Goal: Task Accomplishment & Management: Complete application form

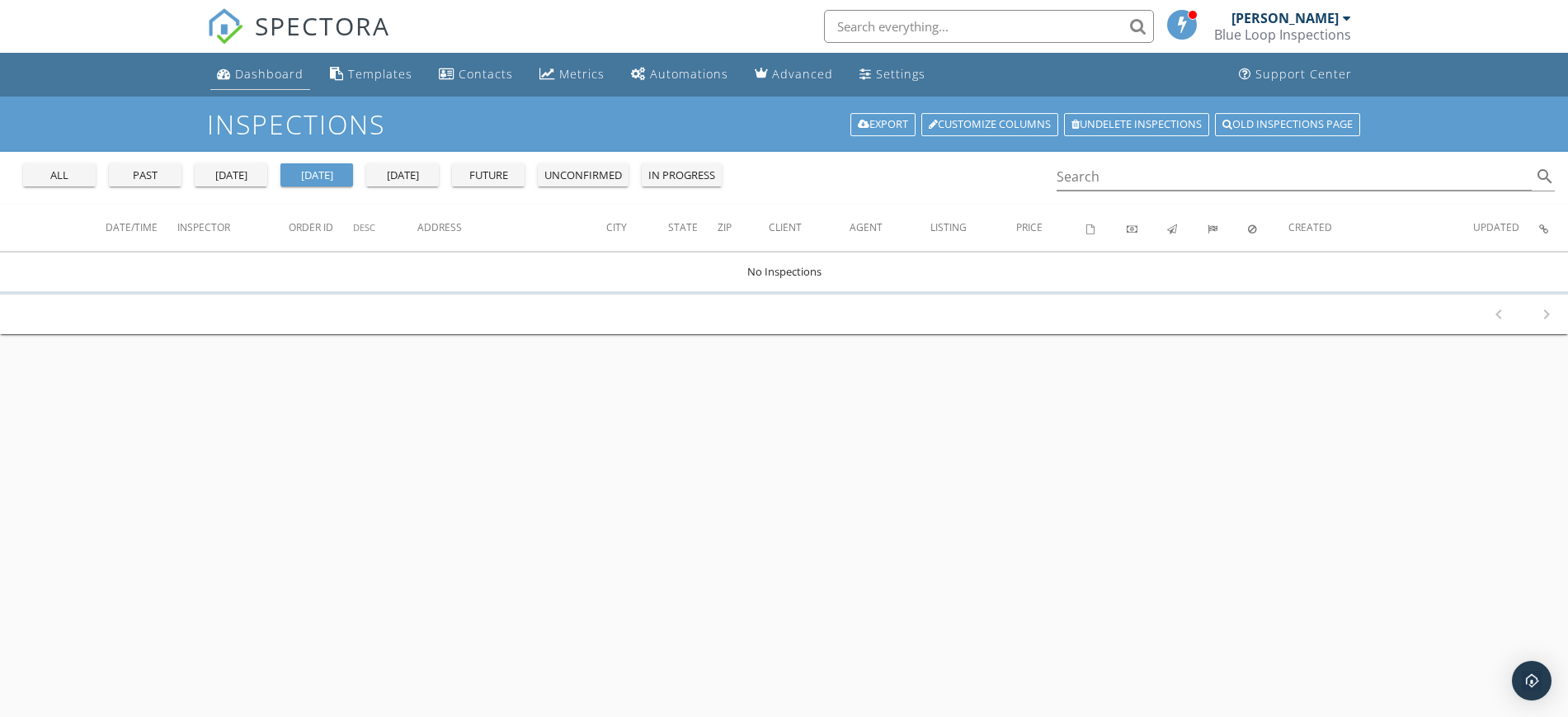
click at [260, 77] on div "Dashboard" at bounding box center [269, 74] width 68 height 16
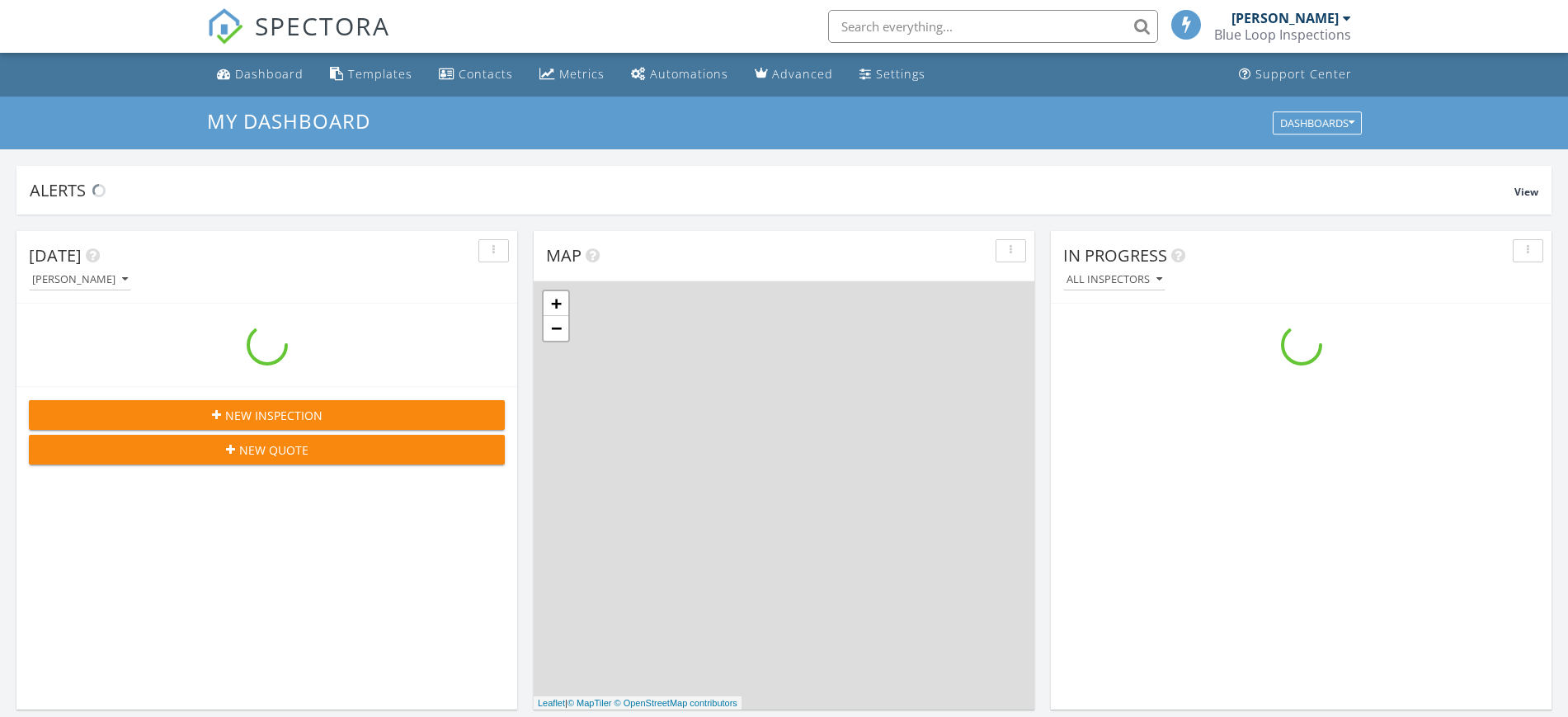
scroll to position [1533, 1601]
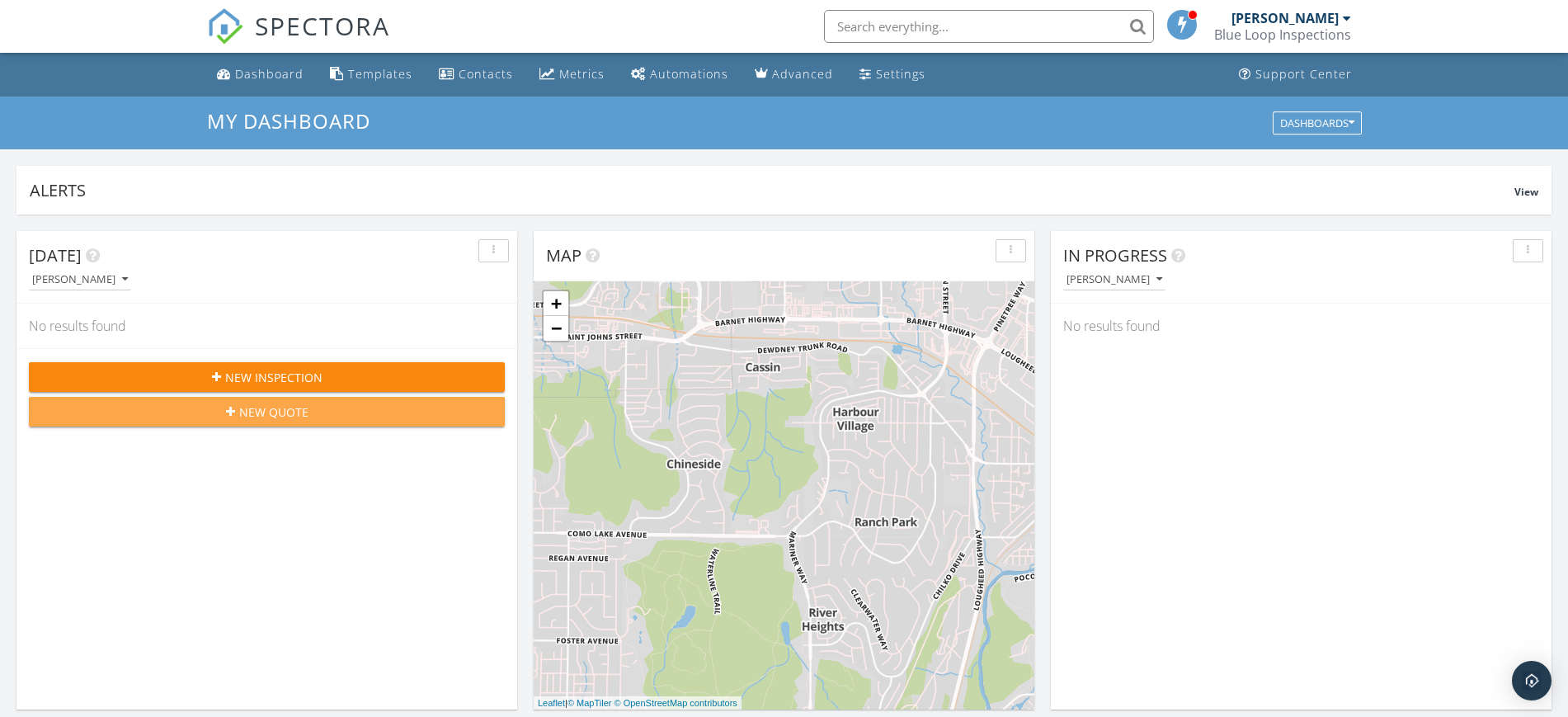
click at [353, 412] on div "New Quote" at bounding box center [267, 412] width 449 height 18
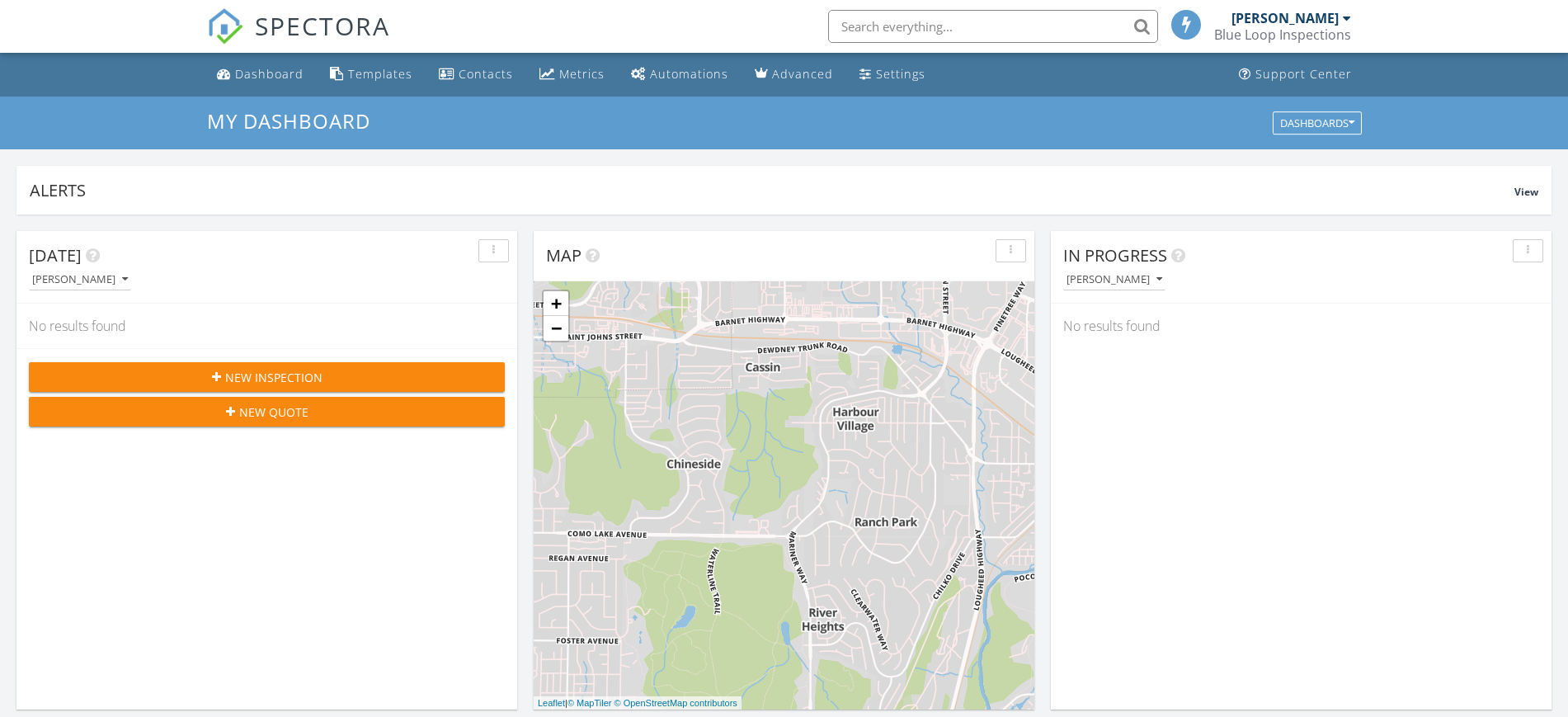
scroll to position [1533, 1601]
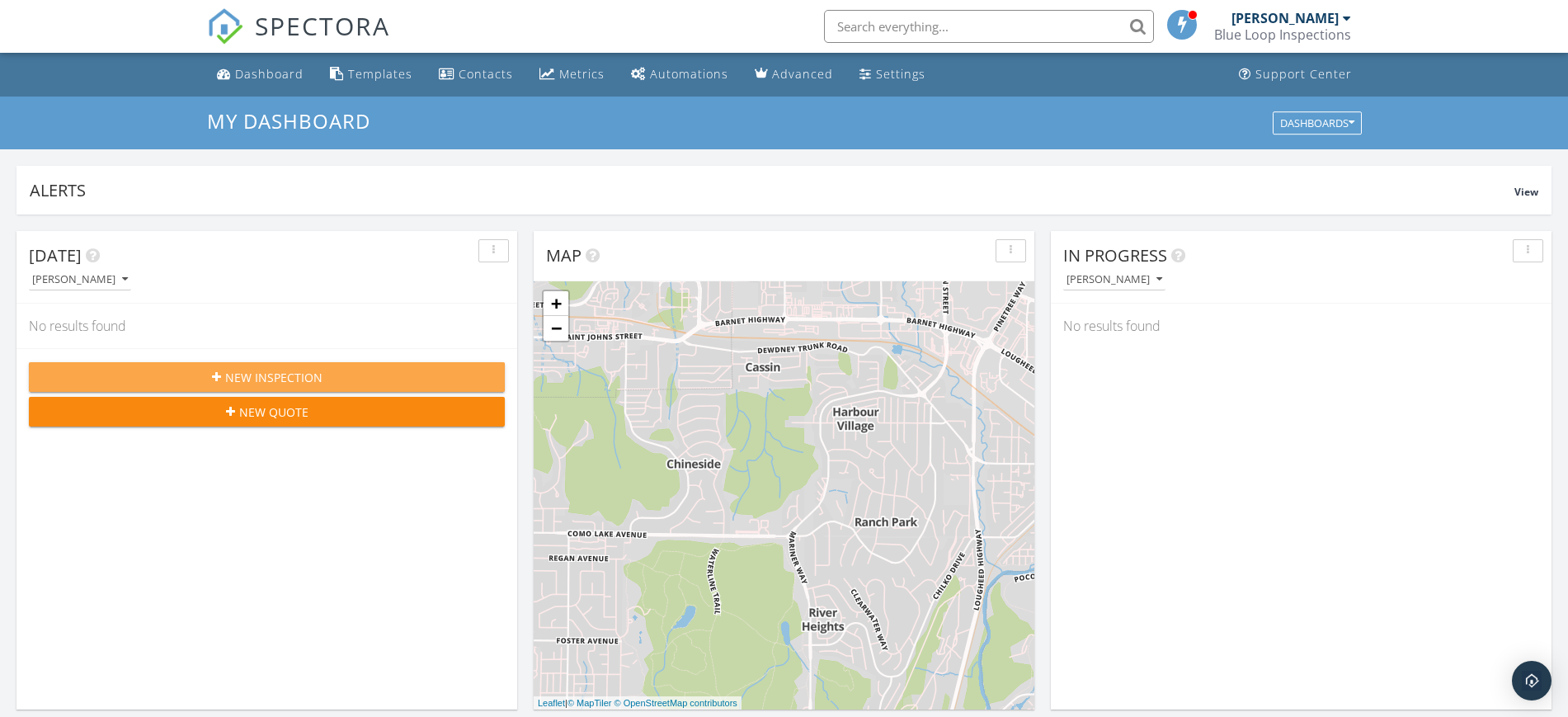
click at [243, 380] on span "New Inspection" at bounding box center [274, 378] width 97 height 18
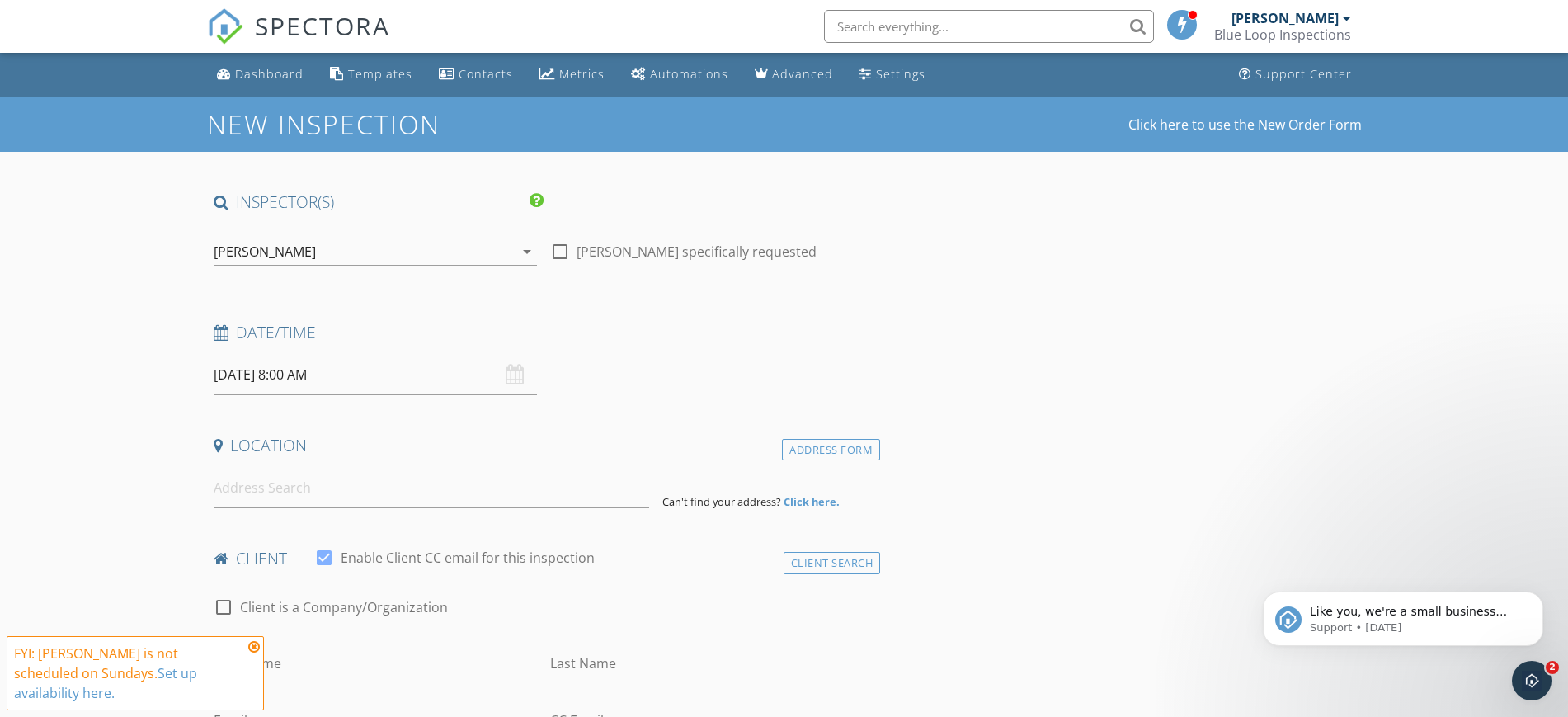
click at [511, 381] on div "09/28/2025 8:00 AM" at bounding box center [375, 375] width 323 height 41
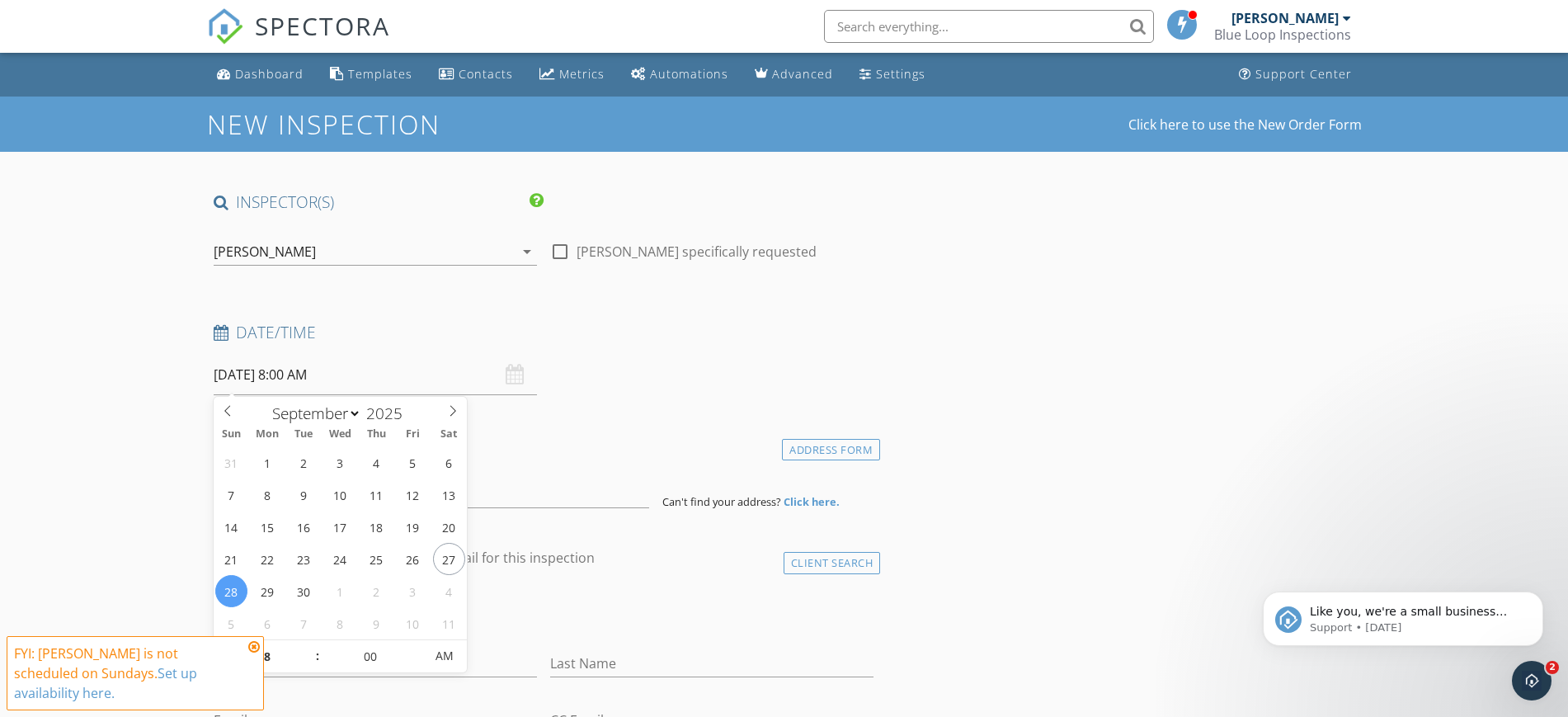
click at [317, 356] on input "09/28/2025 8:00 AM" at bounding box center [375, 375] width 323 height 41
type input "09/29/2025 8:00 AM"
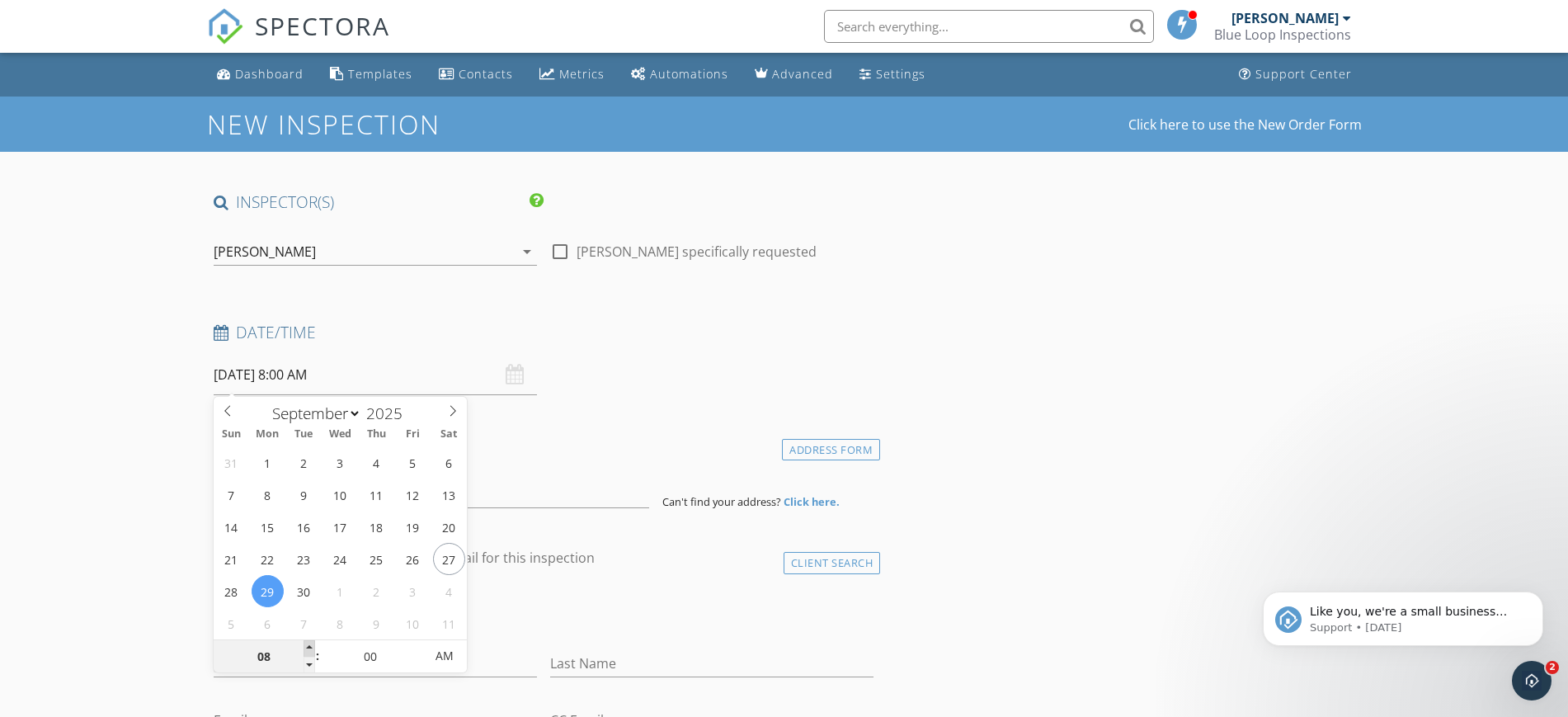
type input "09"
type input "09/29/2025 9:00 AM"
click at [309, 643] on span at bounding box center [310, 648] width 12 height 17
type input "10"
type input "09/29/2025 10:00 AM"
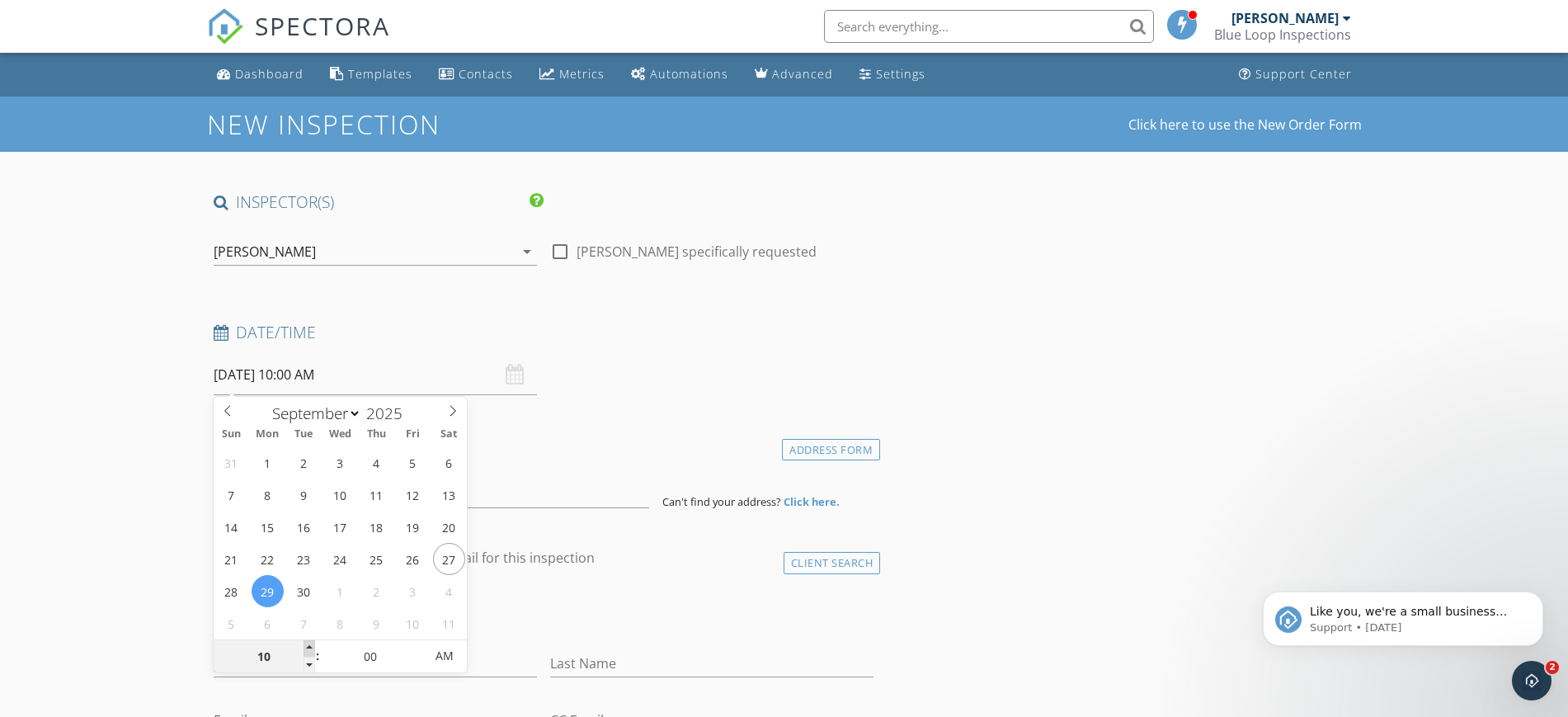
click at [309, 643] on span at bounding box center [310, 648] width 12 height 17
type input "11"
type input "09/29/2025 11:00 AM"
click at [309, 643] on span at bounding box center [310, 648] width 12 height 17
type input "12"
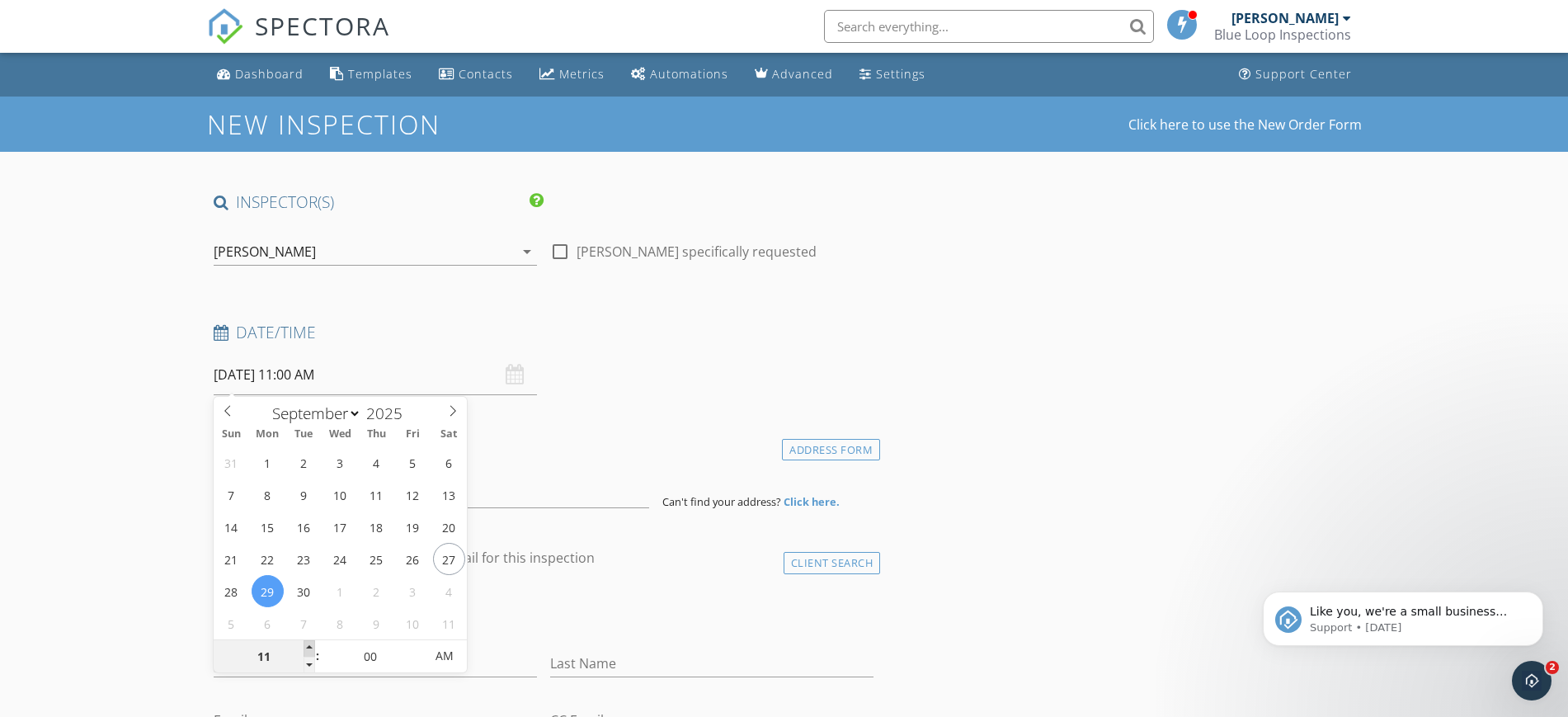
type input "09/29/2025 12:00 PM"
click at [309, 643] on span at bounding box center [310, 648] width 12 height 17
type input "05"
type input "09/29/2025 12:05 PM"
click at [415, 645] on span at bounding box center [415, 648] width 12 height 17
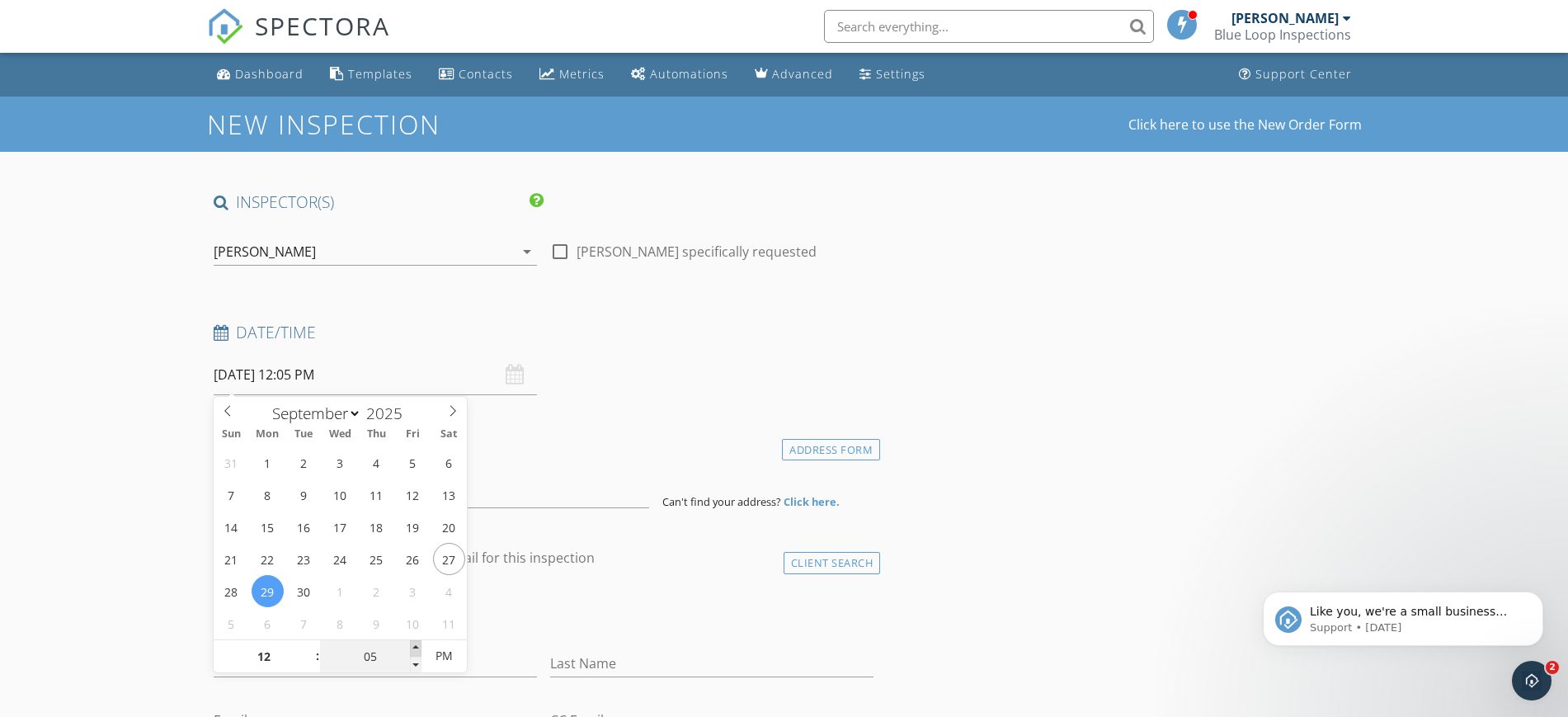
type input "10"
type input "09/29/2025 12:10 PM"
click at [415, 645] on span at bounding box center [415, 648] width 12 height 17
type input "15"
type input "09/29/2025 12:15 PM"
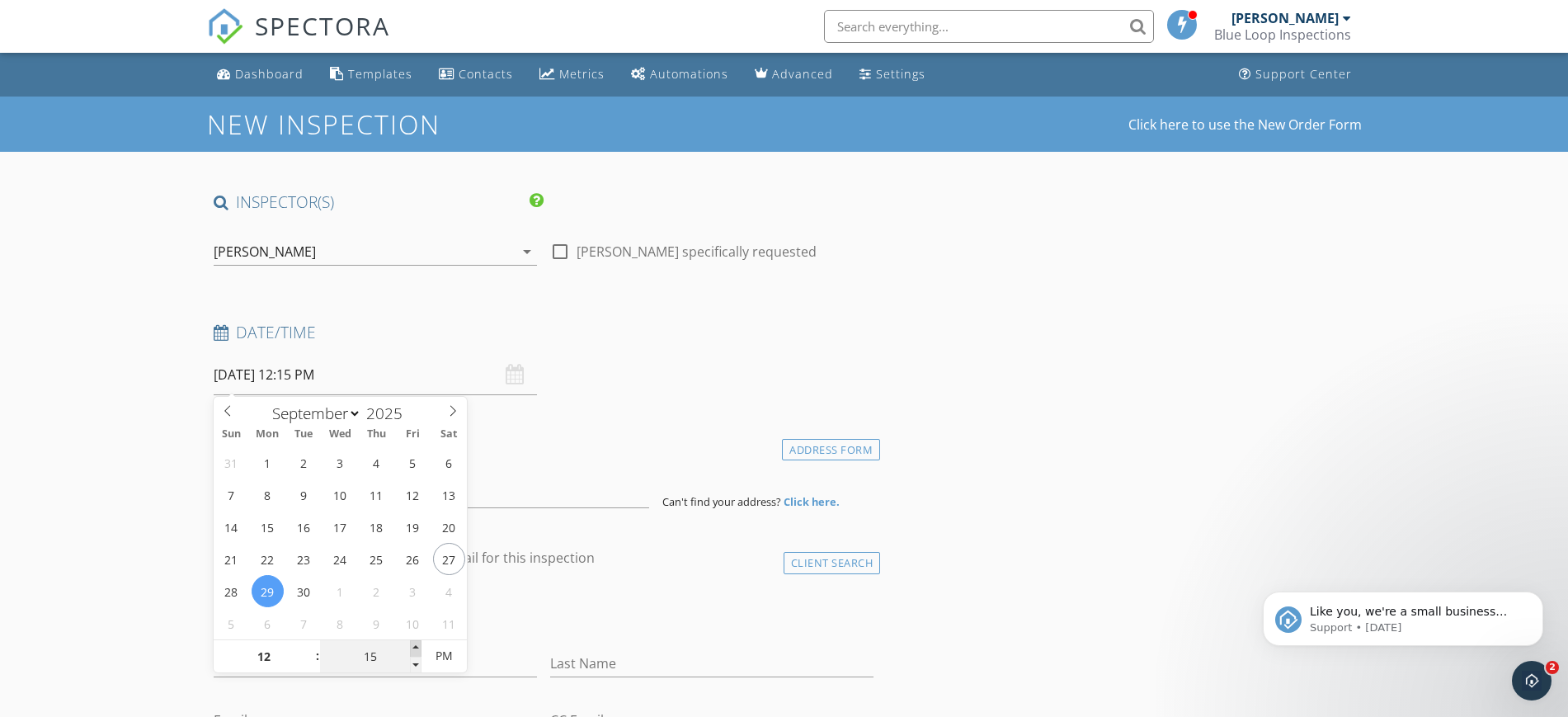
click at [415, 645] on span at bounding box center [415, 648] width 12 height 17
type input "20"
type input "09/29/2025 12:20 PM"
click at [415, 645] on span at bounding box center [415, 648] width 12 height 17
type input "25"
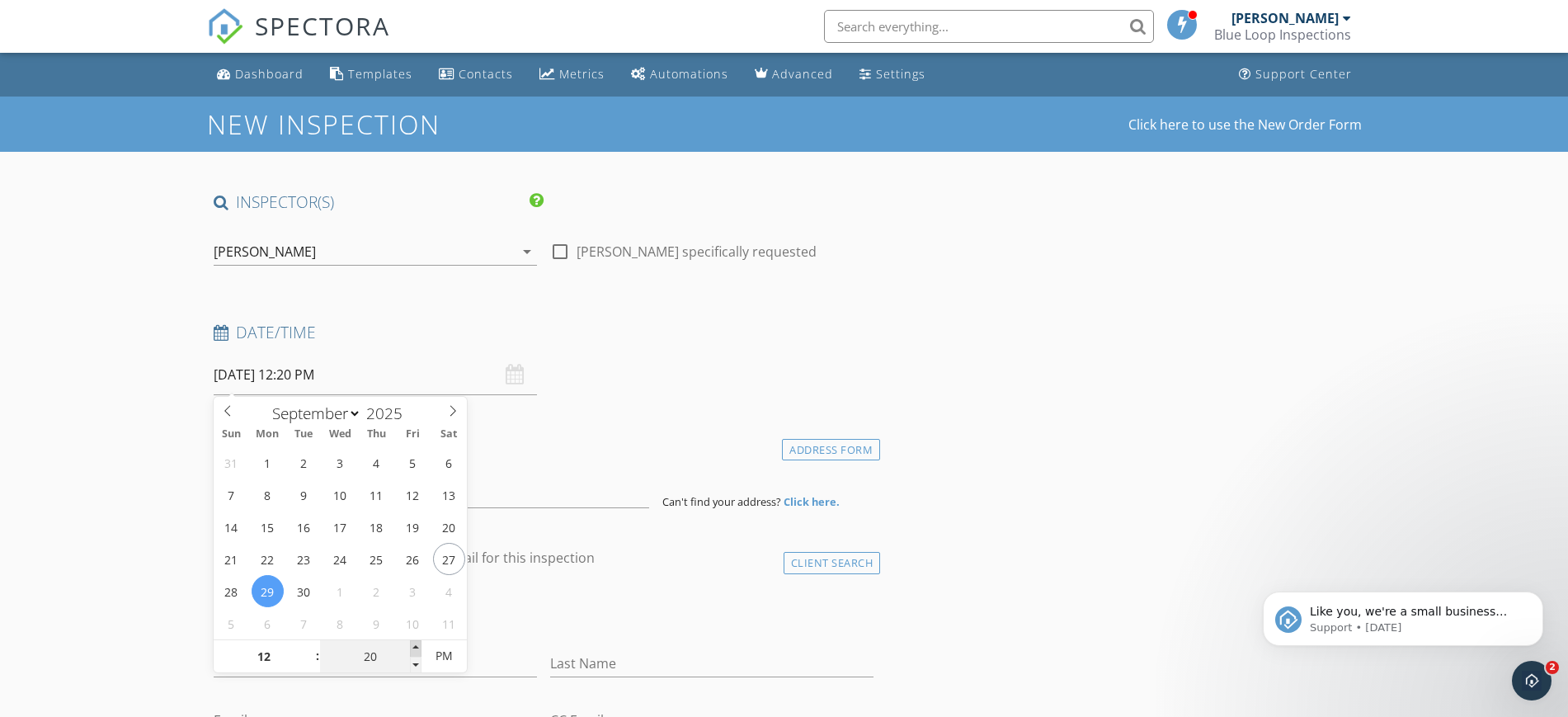
type input "09/29/2025 12:25 PM"
click at [415, 645] on span at bounding box center [415, 648] width 12 height 17
type input "30"
type input "09/29/2025 12:30 PM"
click at [415, 645] on span at bounding box center [415, 648] width 12 height 17
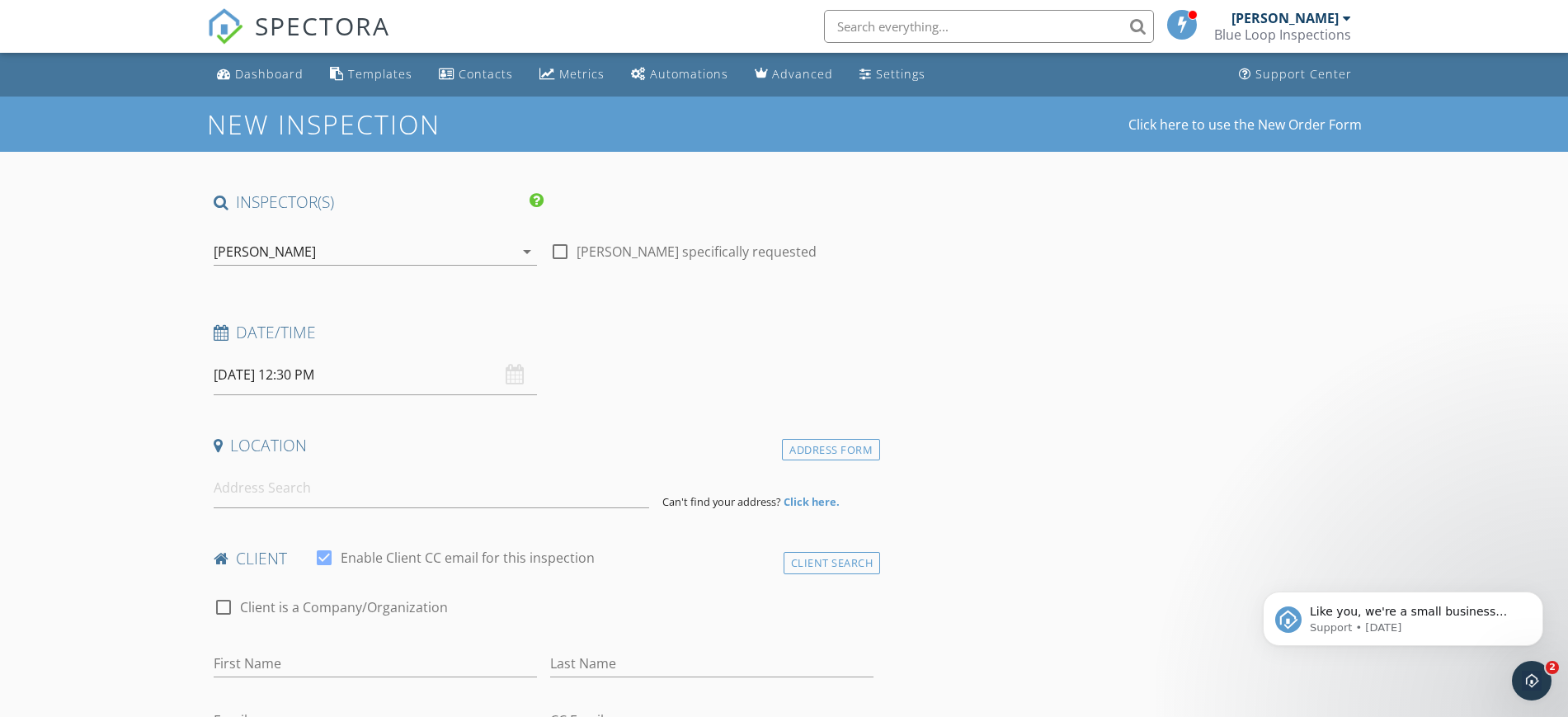
click at [528, 599] on div "check_box_outline_blank Client is a Company/Organization" at bounding box center [544, 614] width 661 height 43
click at [474, 481] on input at bounding box center [431, 488] width 435 height 41
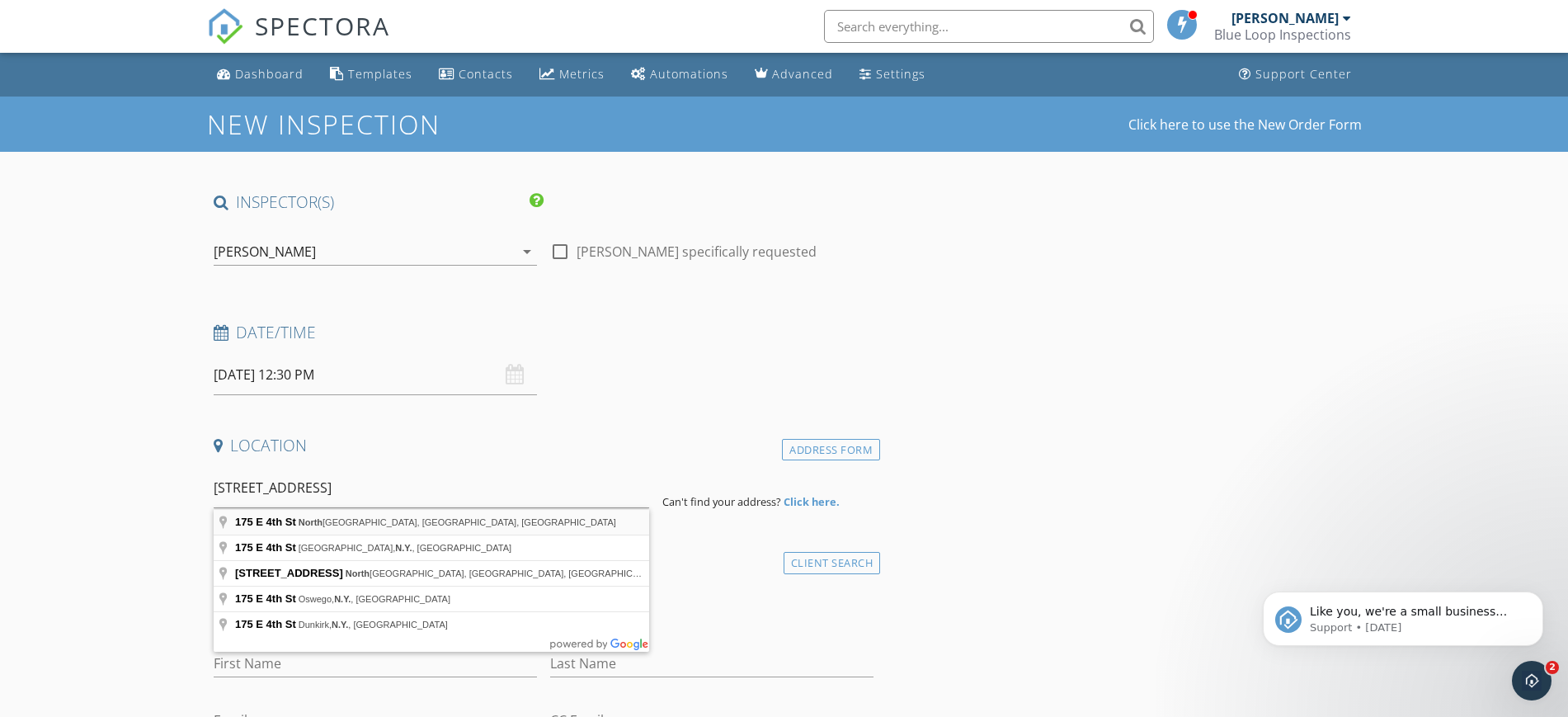
type input "175 E 4th St, North Vancouver, BC, Canada"
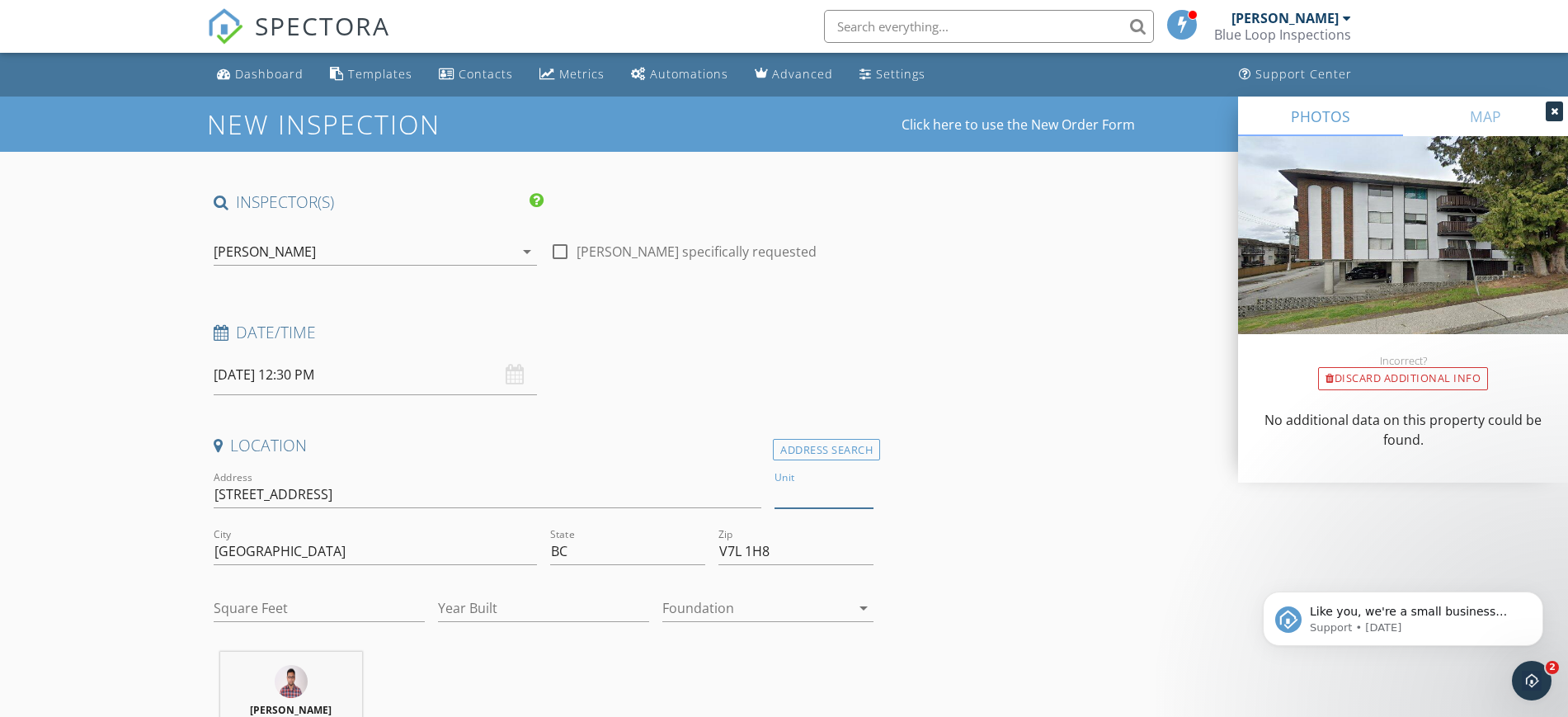
click at [802, 494] on input "Unit" at bounding box center [824, 494] width 99 height 28
type input "211"
click at [375, 607] on input "Square Feet" at bounding box center [319, 608] width 211 height 28
type input "879"
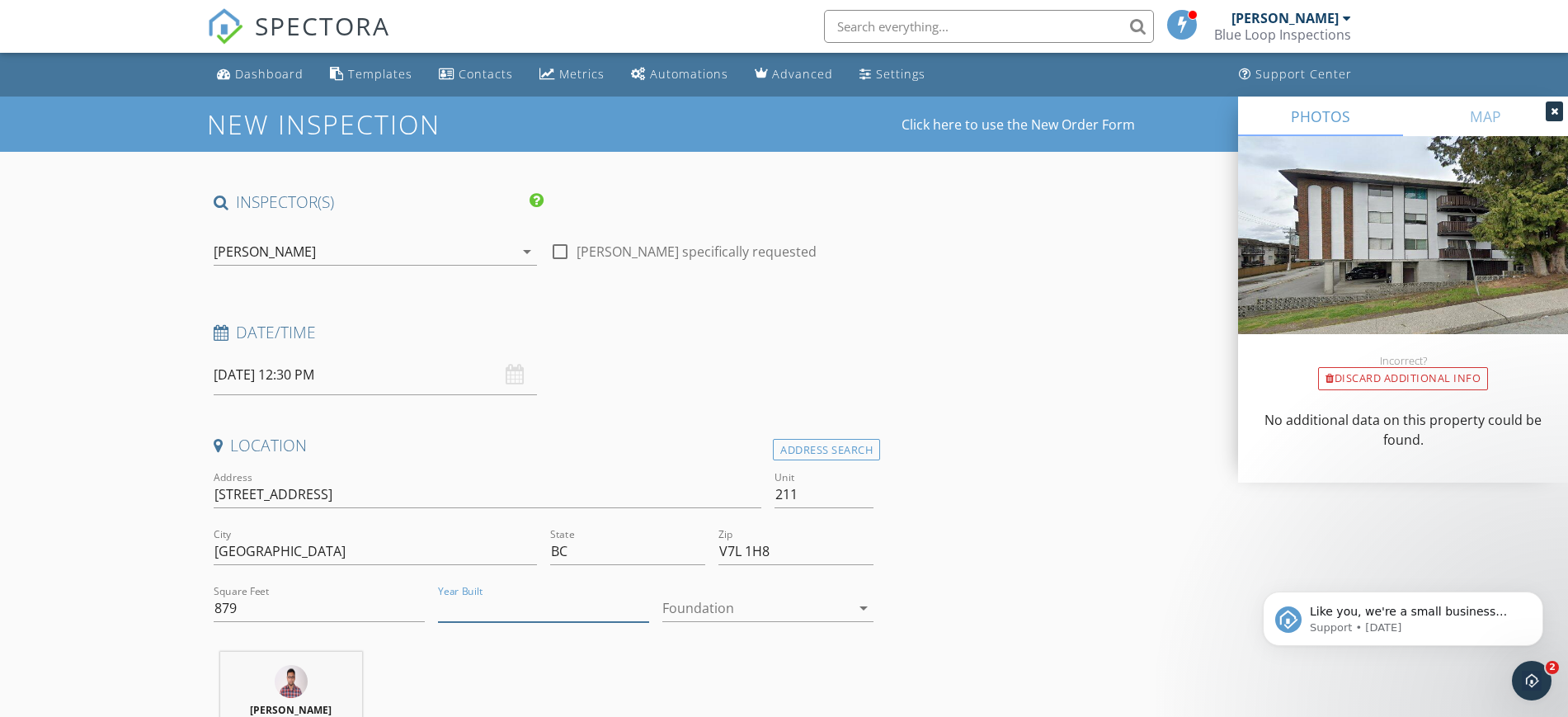
click at [561, 610] on input "Year Built" at bounding box center [543, 608] width 211 height 28
type input "1978"
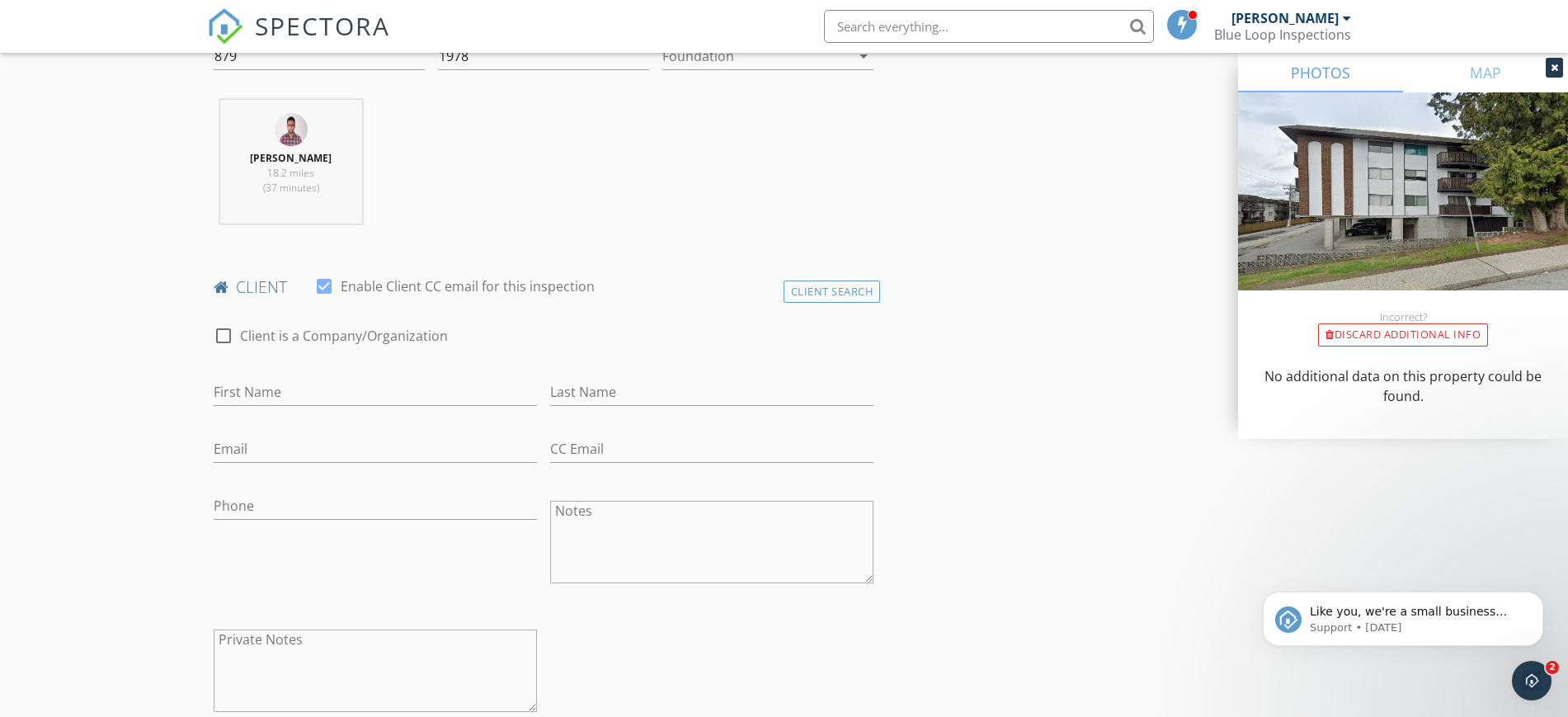
scroll to position [556, 0]
click at [438, 375] on input "First Name" at bounding box center [375, 389] width 323 height 28
type input "Merlina"
type input "Butac"
click at [358, 486] on div "Phone" at bounding box center [375, 505] width 323 height 53
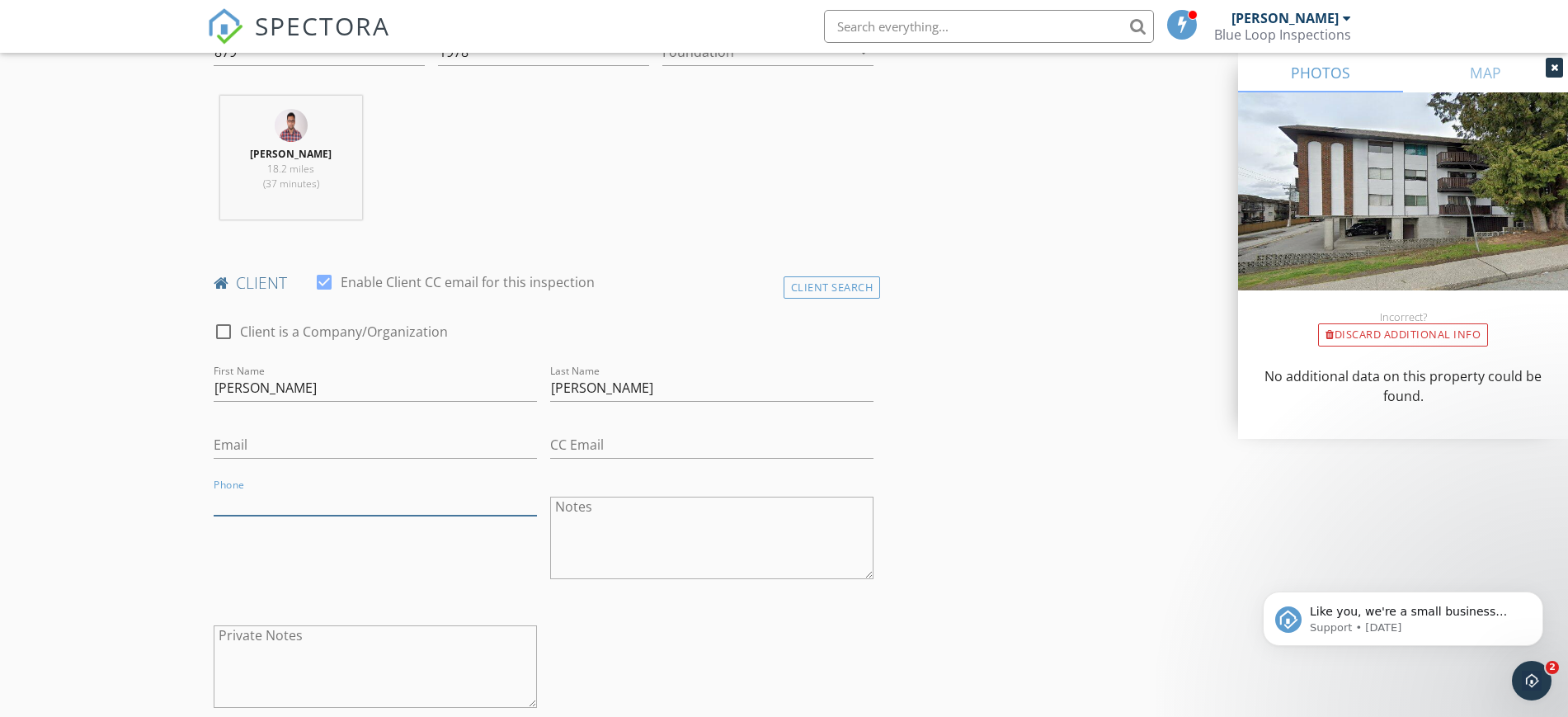
click at [349, 496] on input "Phone" at bounding box center [375, 502] width 323 height 28
type input "778-840-8821"
click at [322, 448] on input "Email" at bounding box center [375, 445] width 323 height 28
type input "merlinabutac@gmail.com"
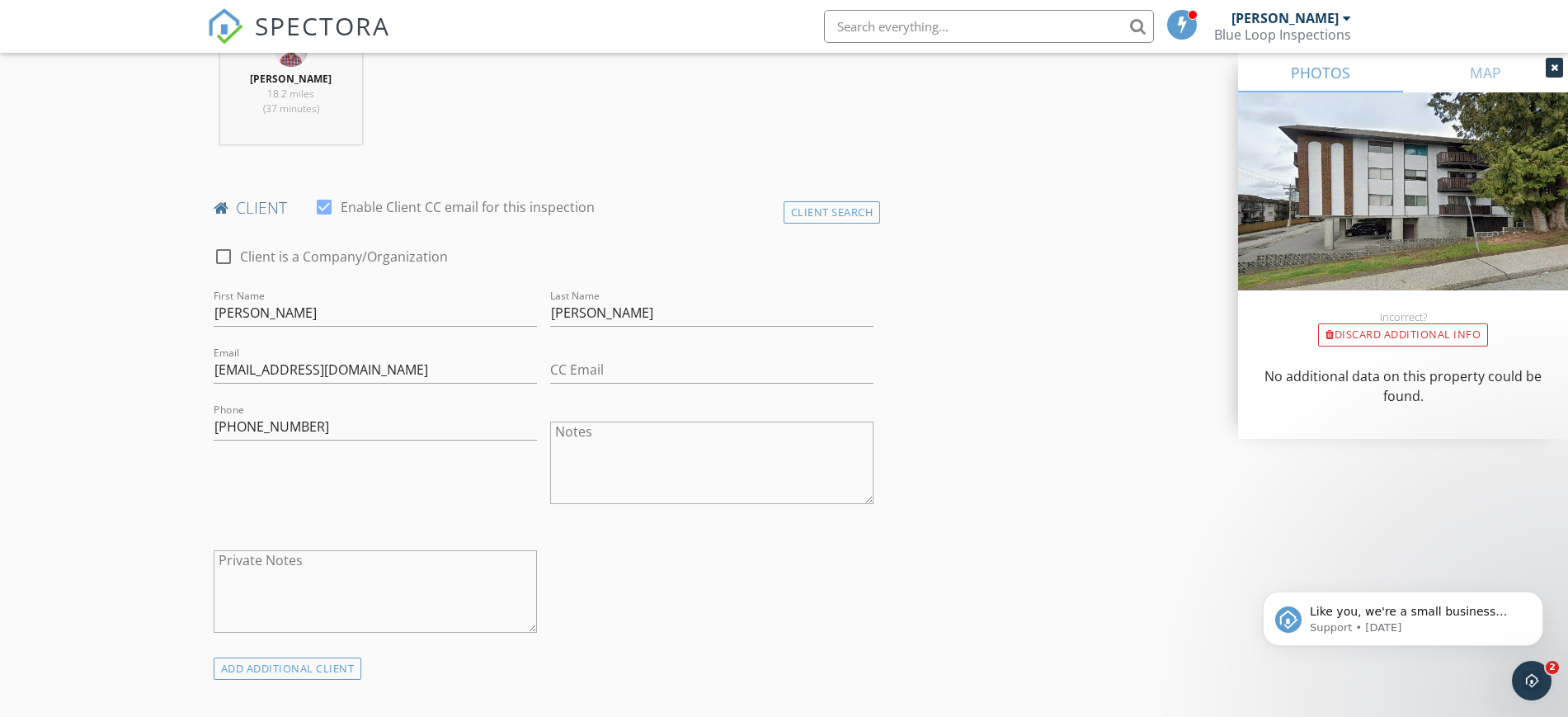
scroll to position [885, 0]
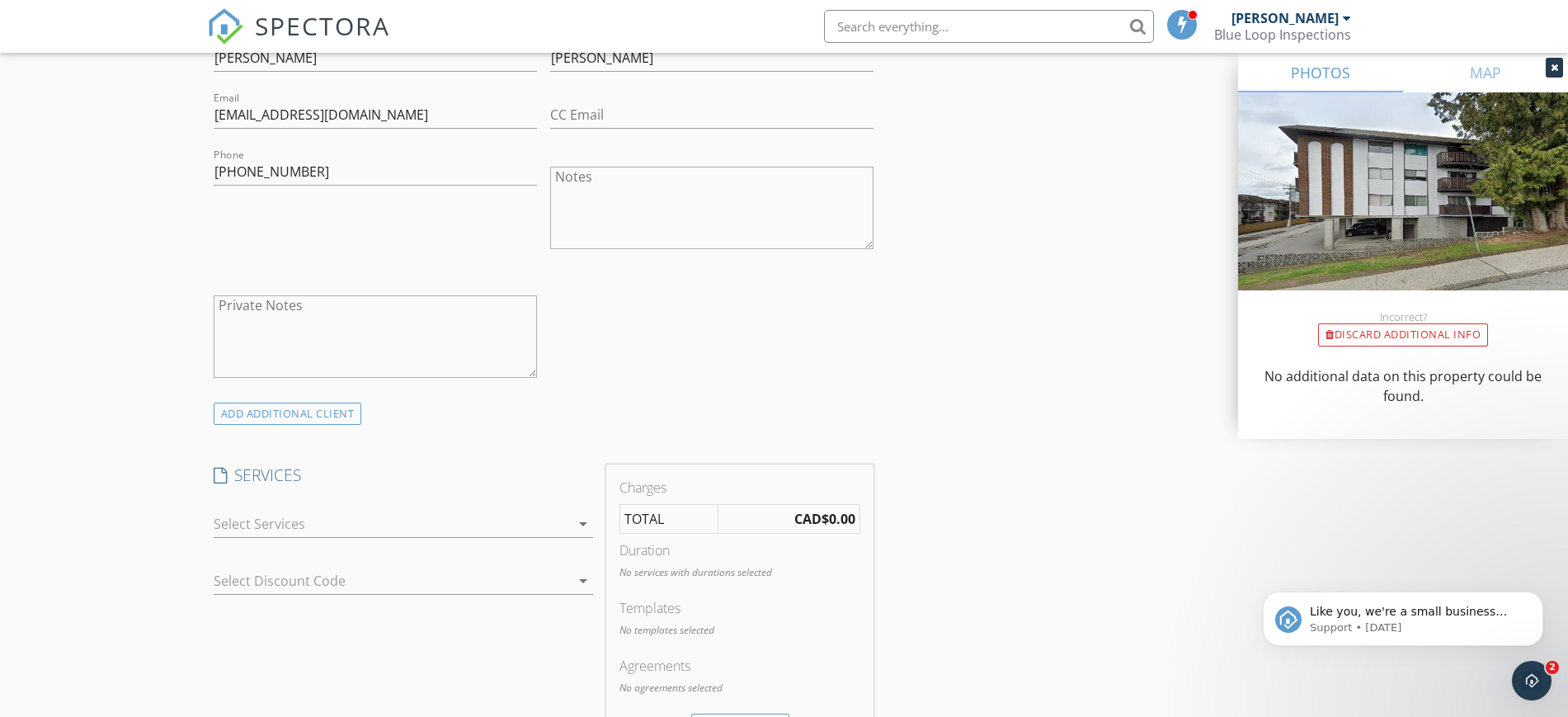
click at [260, 530] on div at bounding box center [392, 523] width 356 height 27
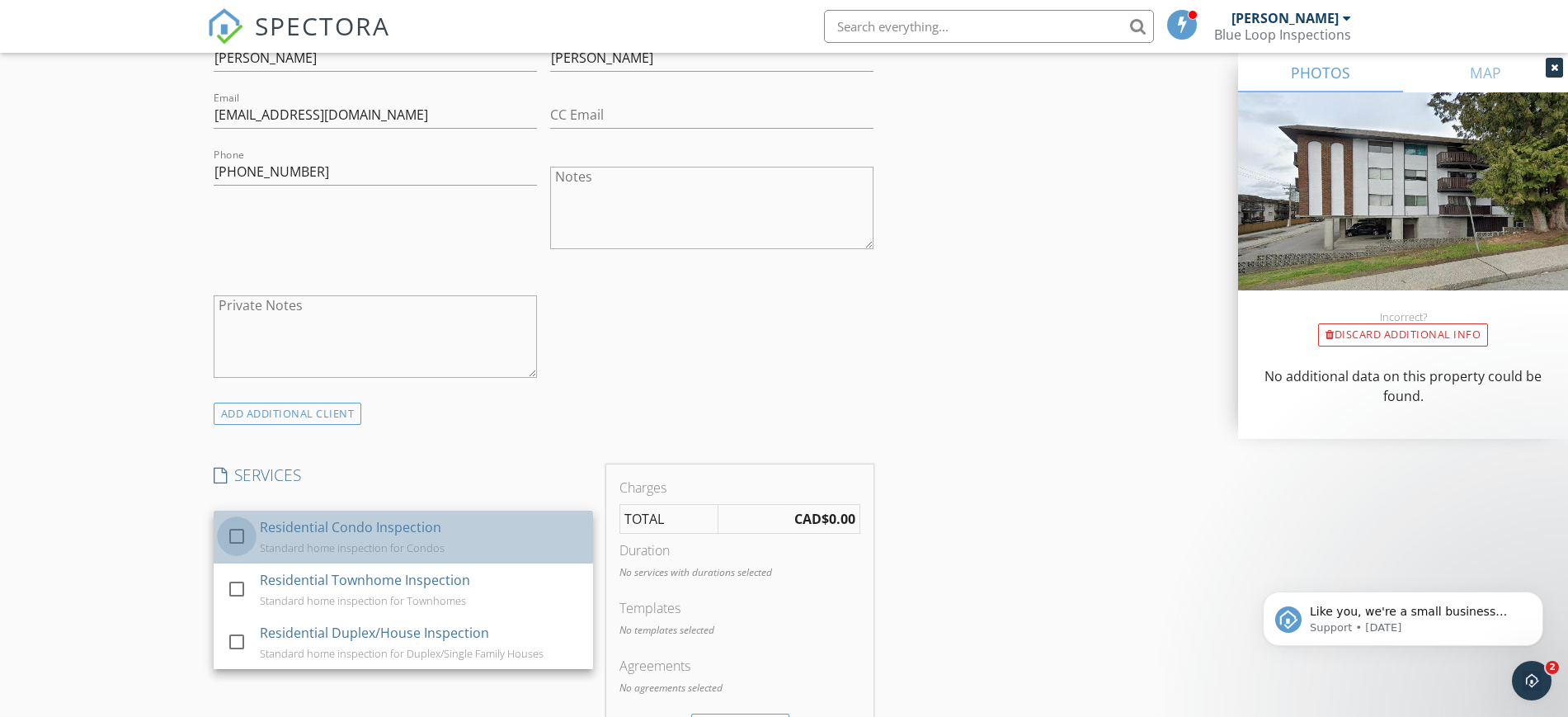
click at [243, 530] on div at bounding box center [236, 536] width 28 height 28
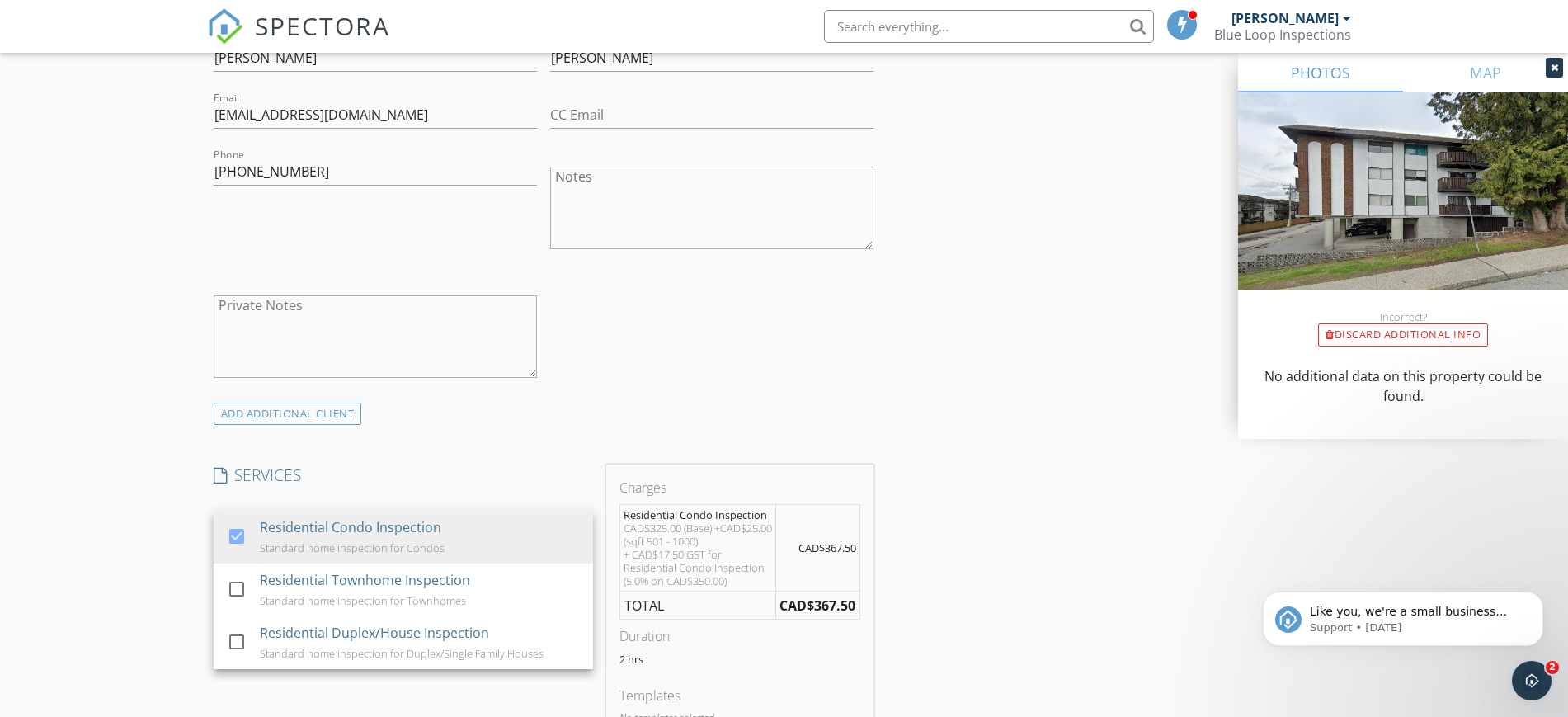
click at [117, 526] on div "New Inspection Click here to use the New Order Form INSPECTOR(S) check_box ILIE…" at bounding box center [784, 639] width 1568 height 2857
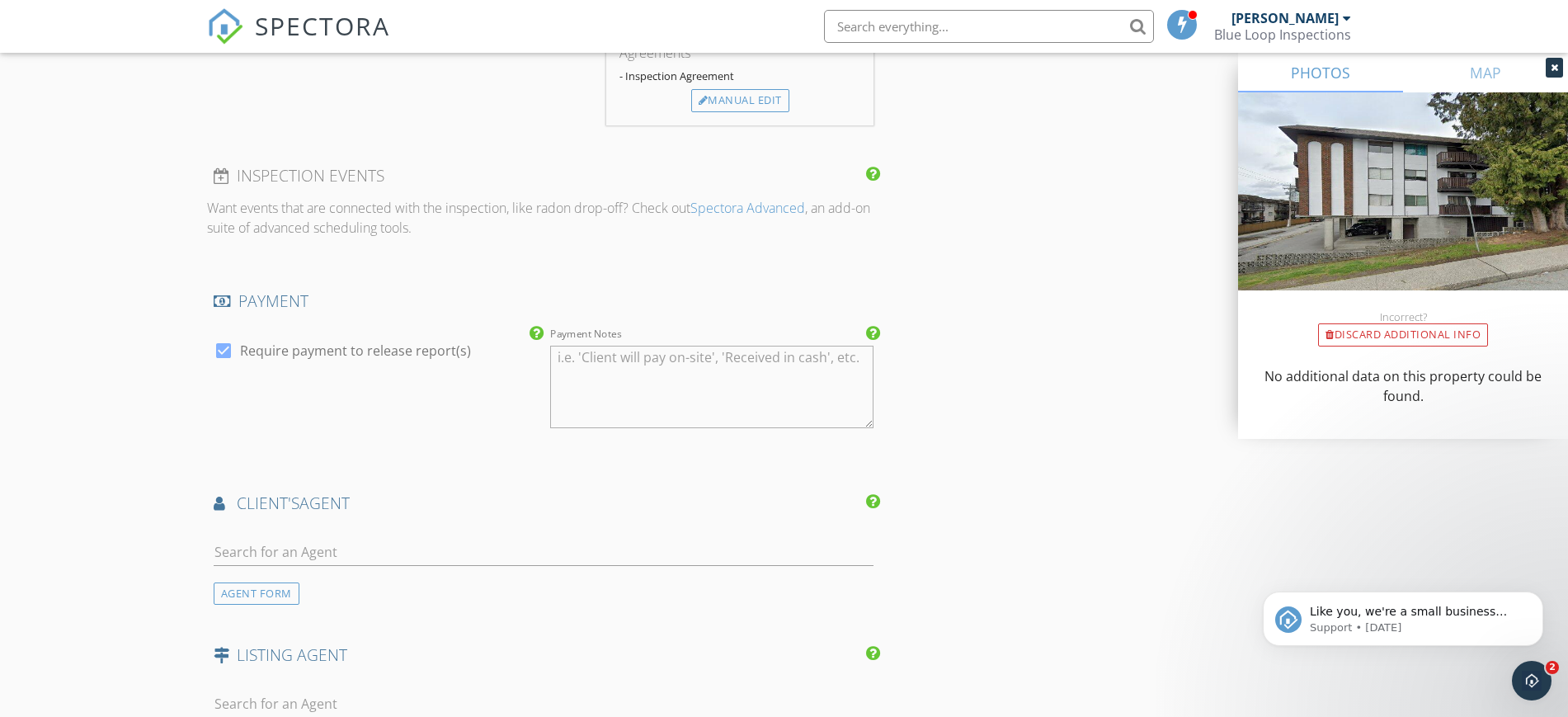
scroll to position [1638, 0]
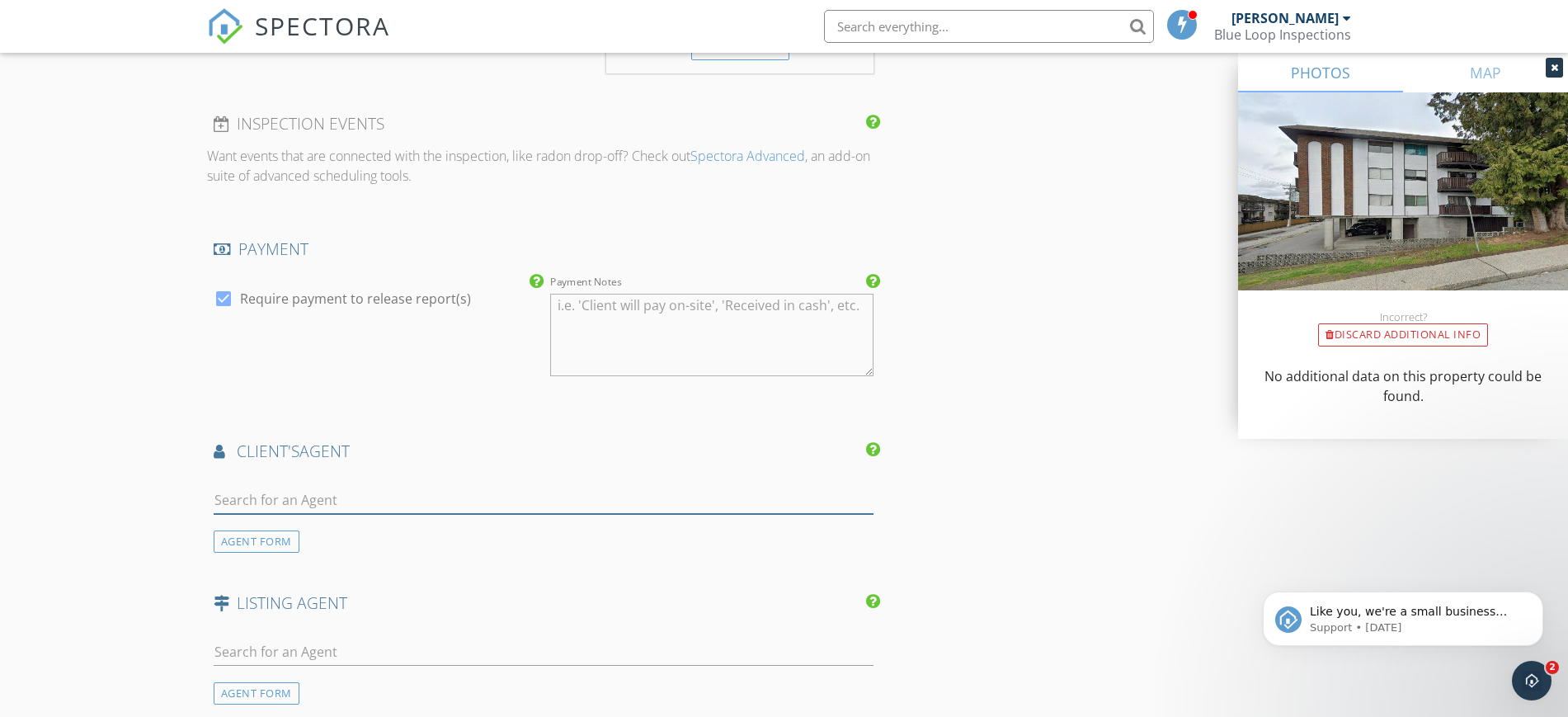
click at [266, 505] on input "text" at bounding box center [544, 500] width 661 height 28
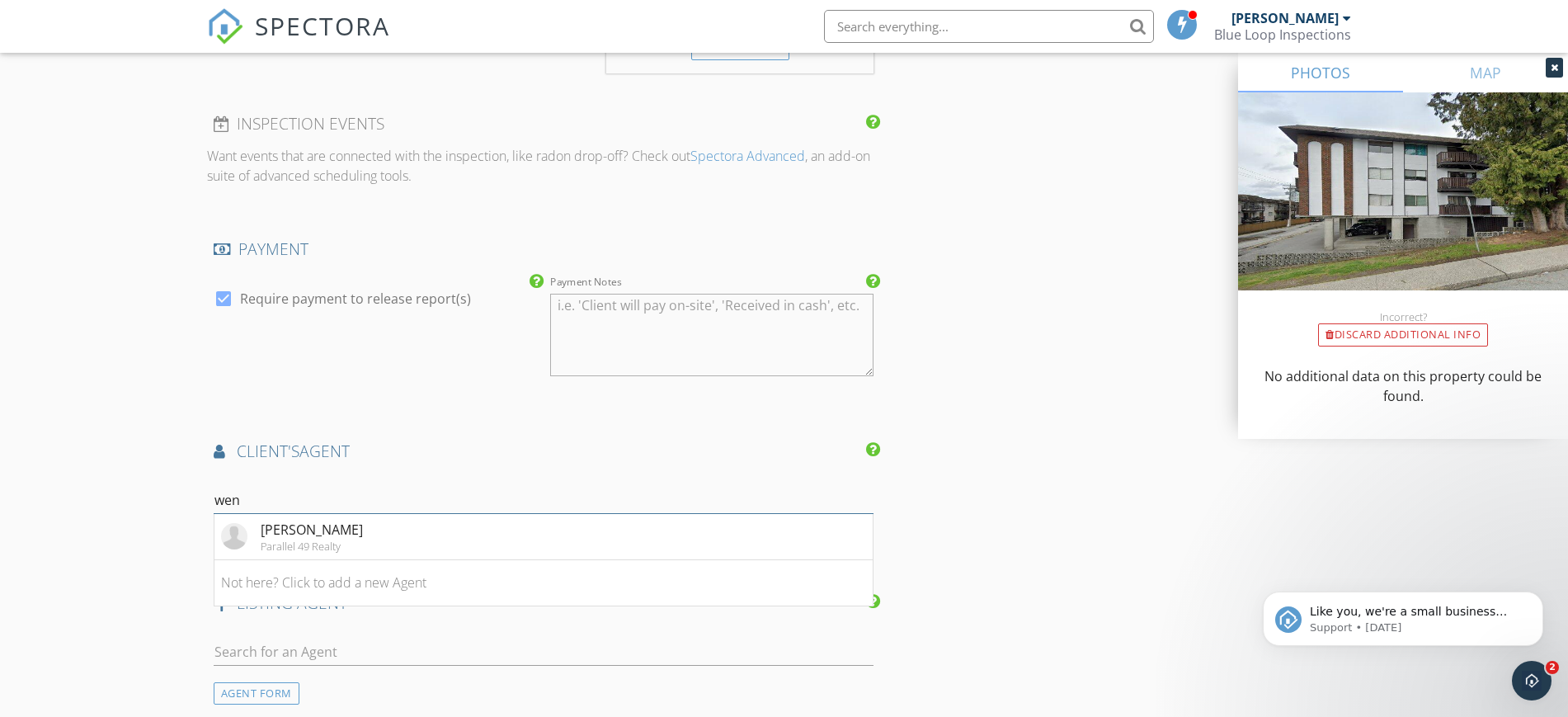
type input "wendell"
click at [387, 544] on li "Wendell Bautista Parallel 49 Realty" at bounding box center [544, 536] width 659 height 46
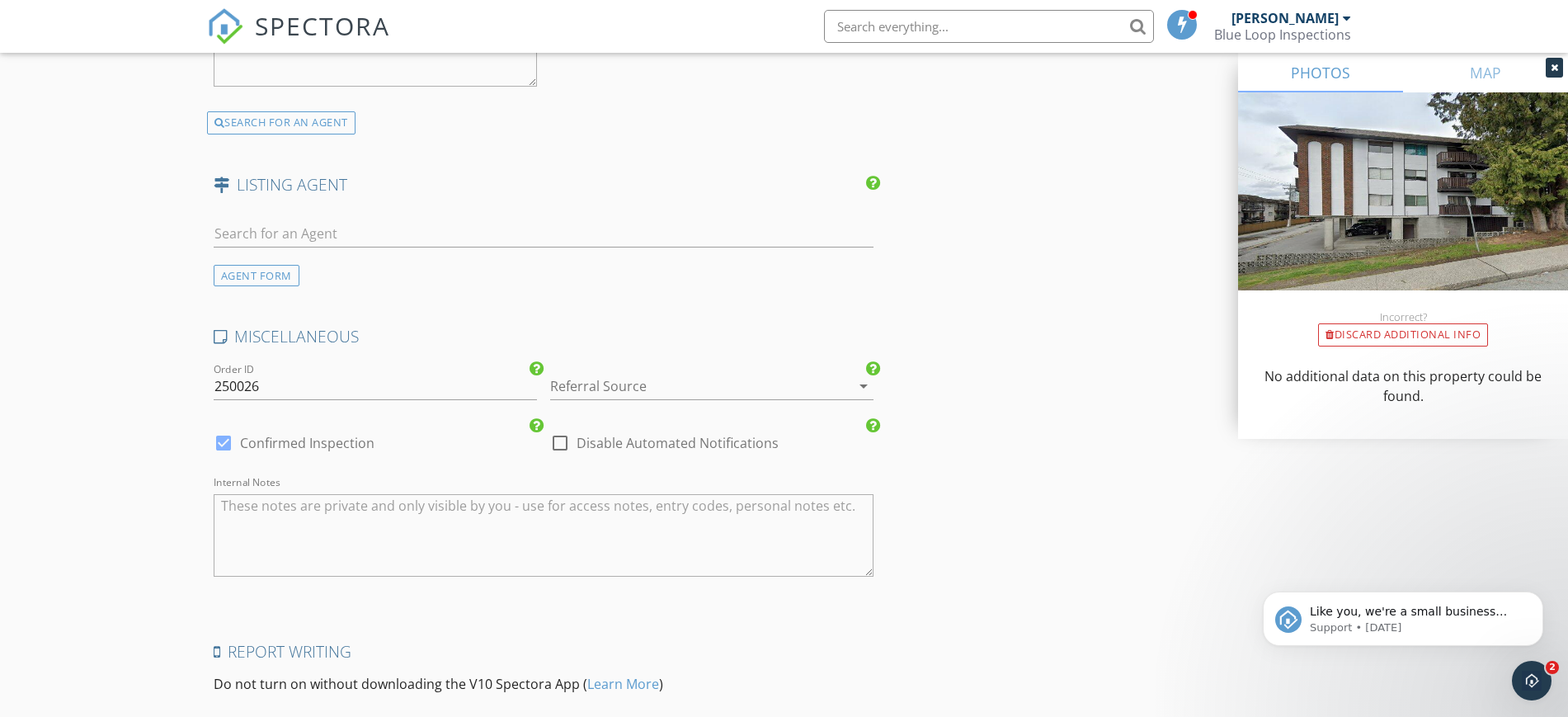
scroll to position [2432, 0]
click at [610, 395] on div at bounding box center [689, 385] width 277 height 27
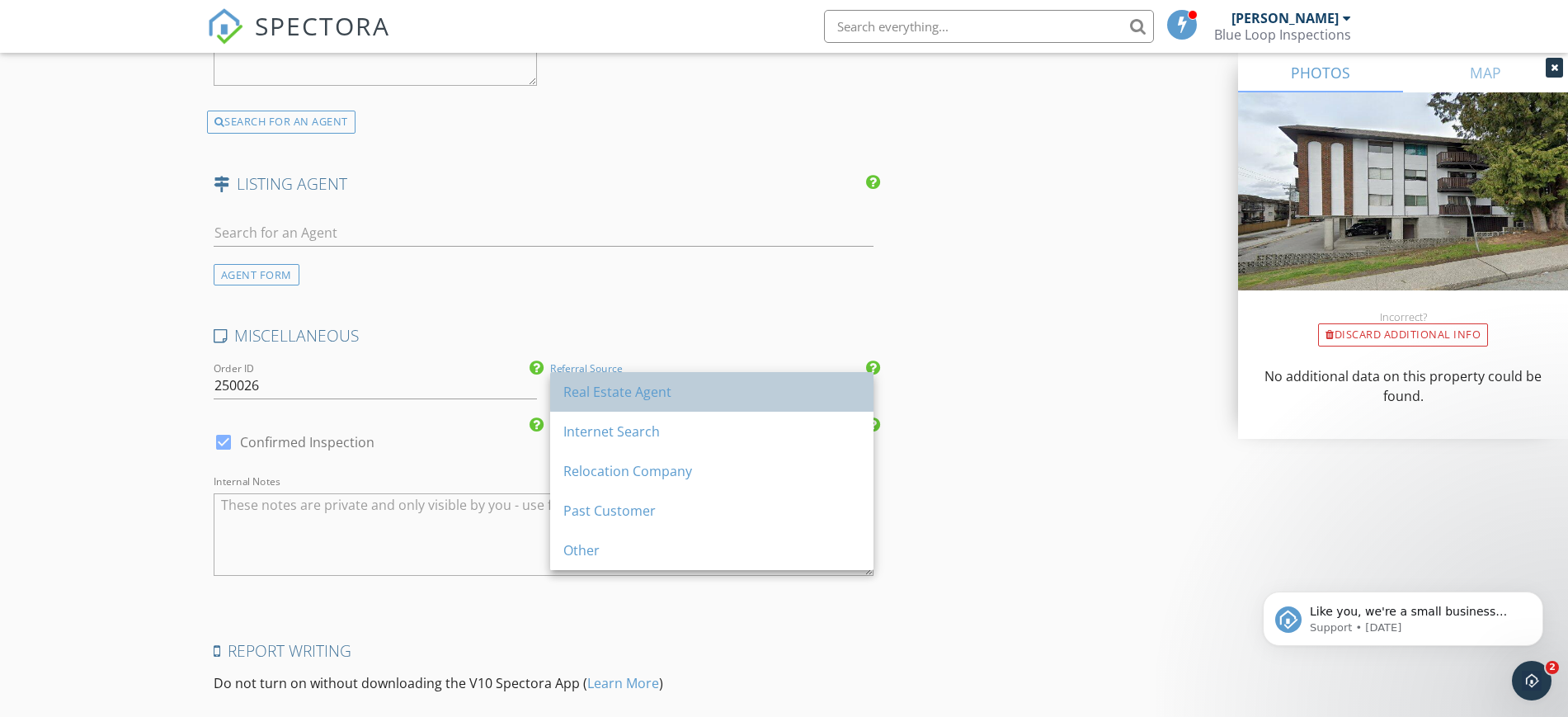
click at [612, 401] on div "Real Estate Agent" at bounding box center [711, 392] width 297 height 20
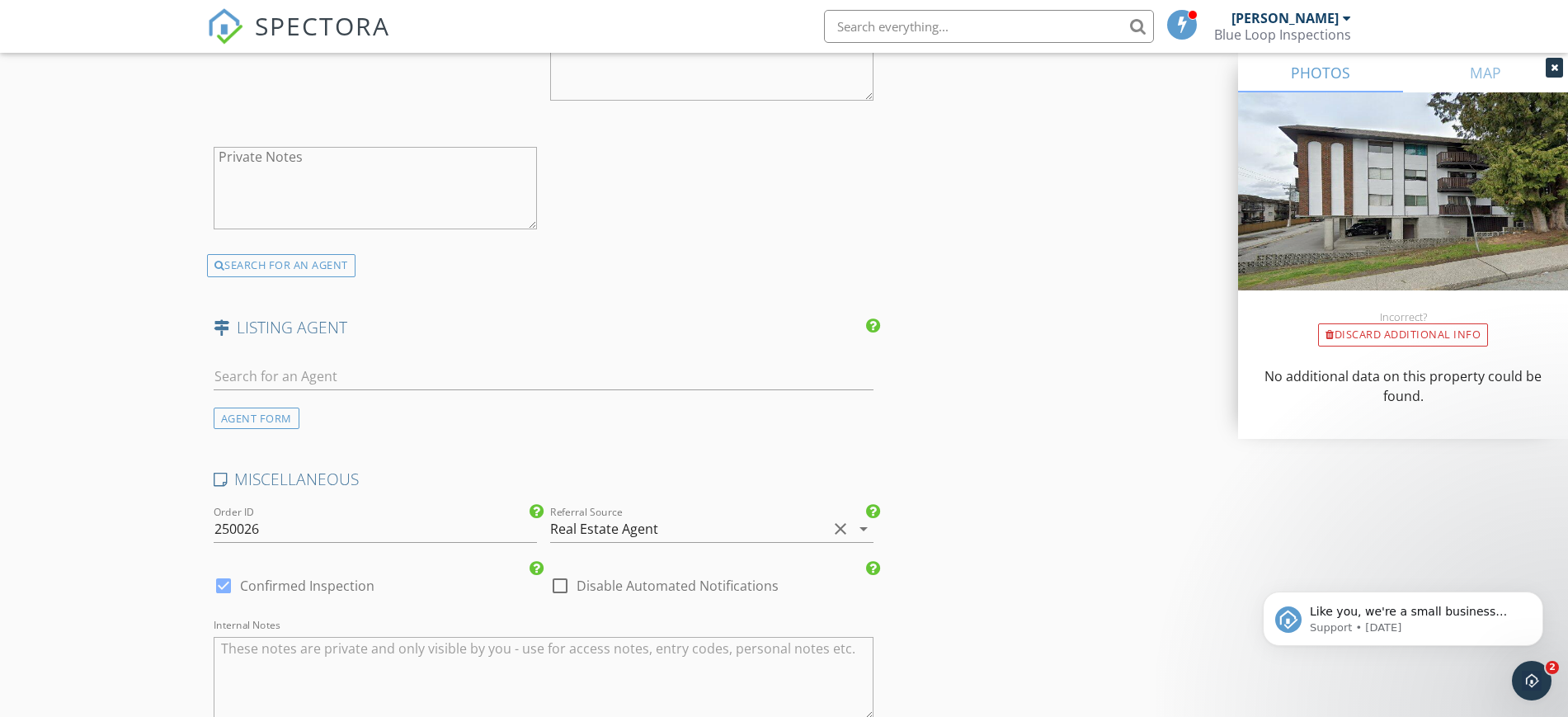
scroll to position [2613, 0]
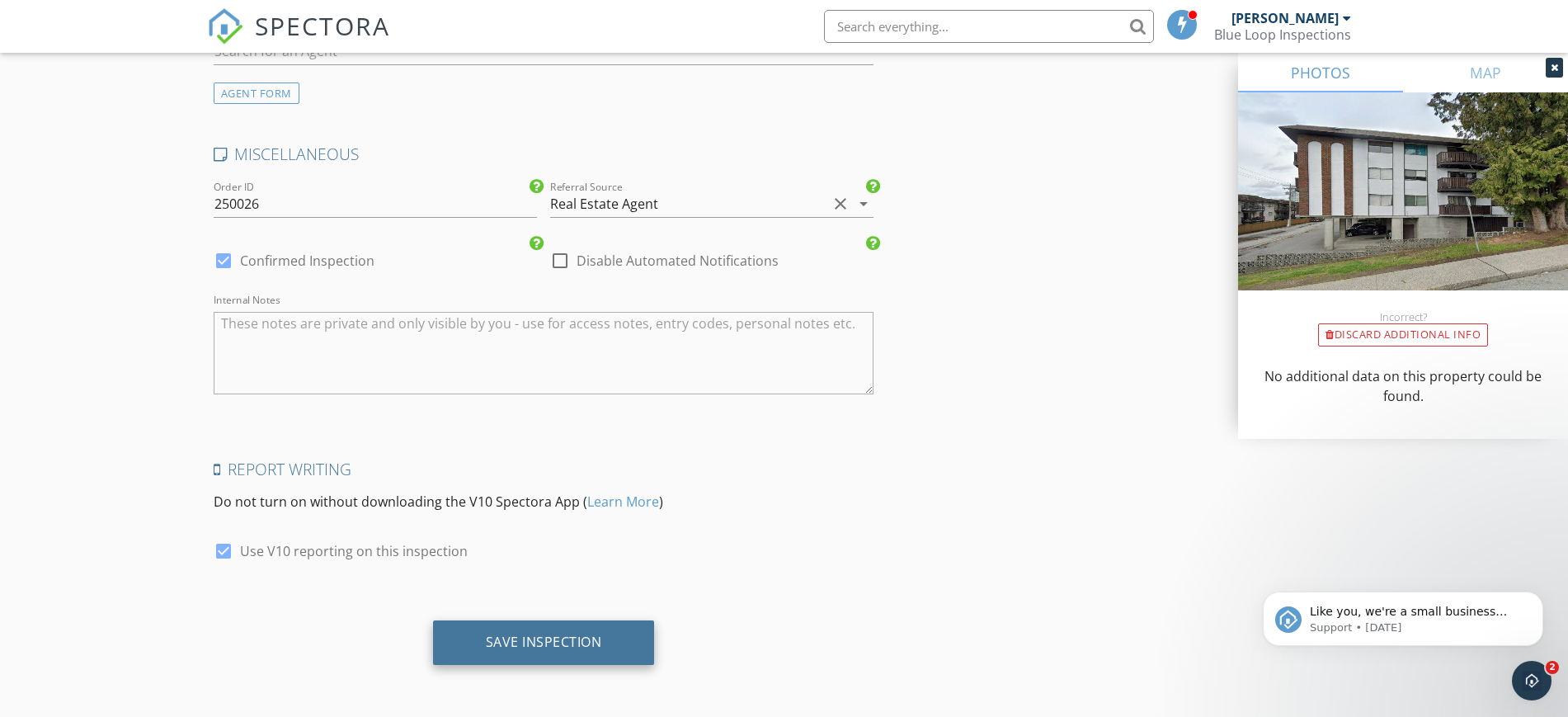
click at [533, 640] on div "Save Inspection" at bounding box center [544, 641] width 117 height 17
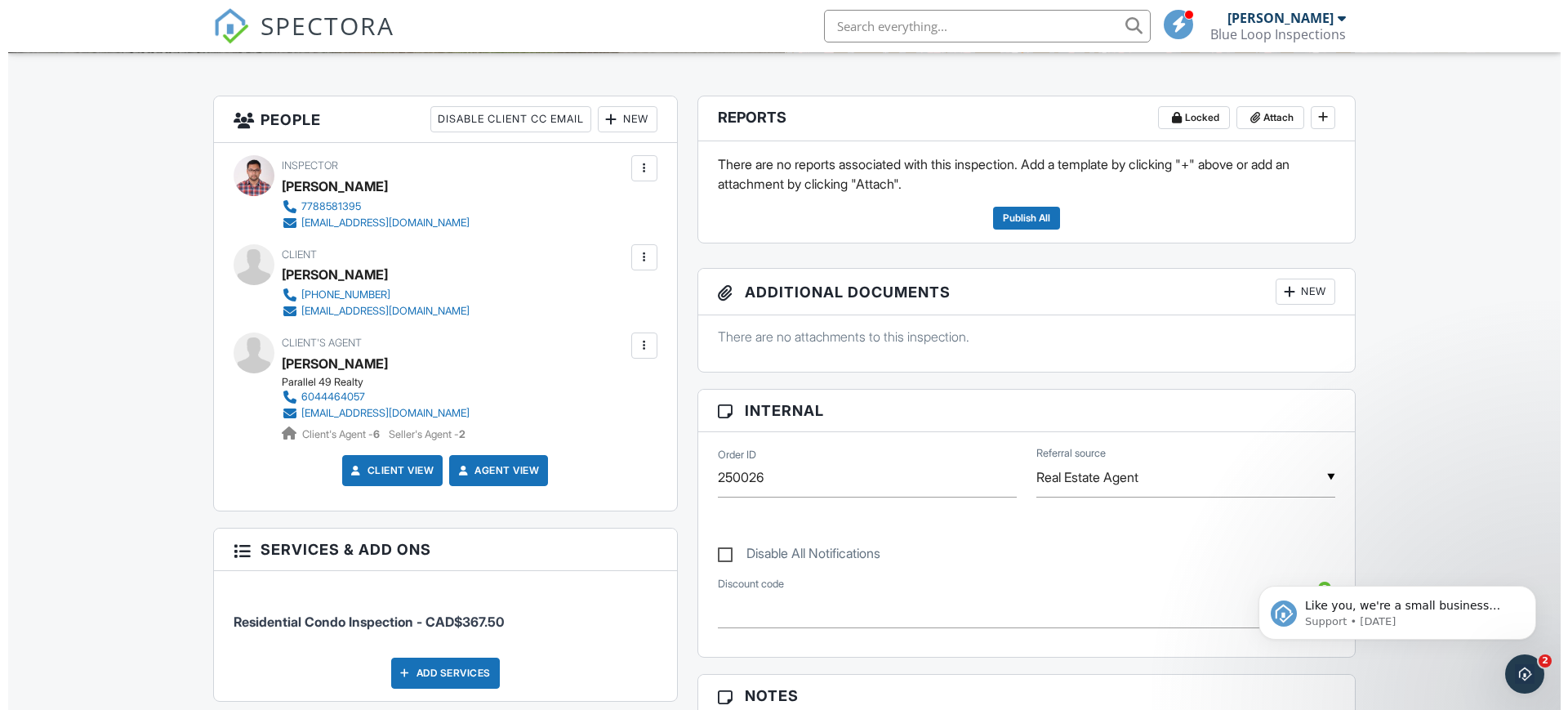
scroll to position [386, 0]
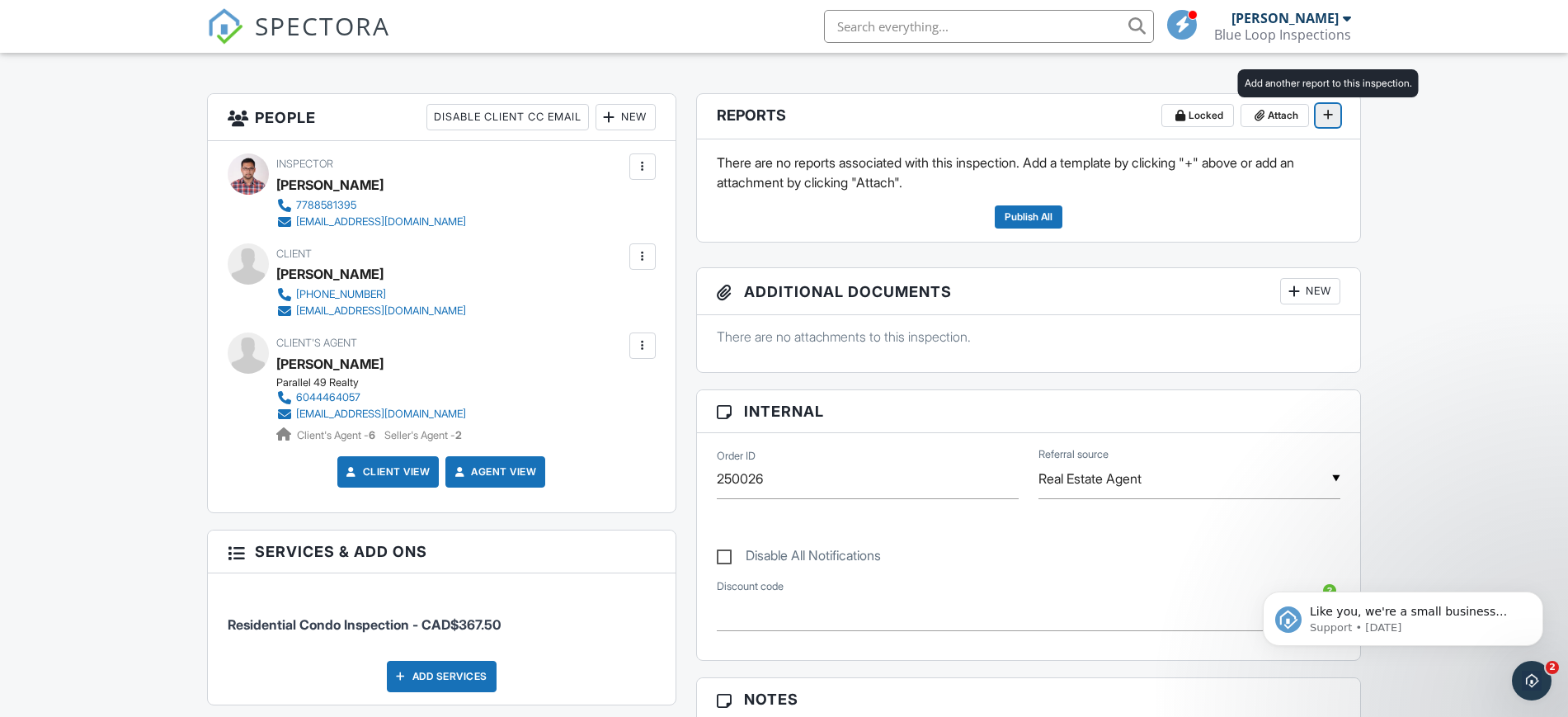
click at [1337, 119] on button at bounding box center [1328, 115] width 25 height 23
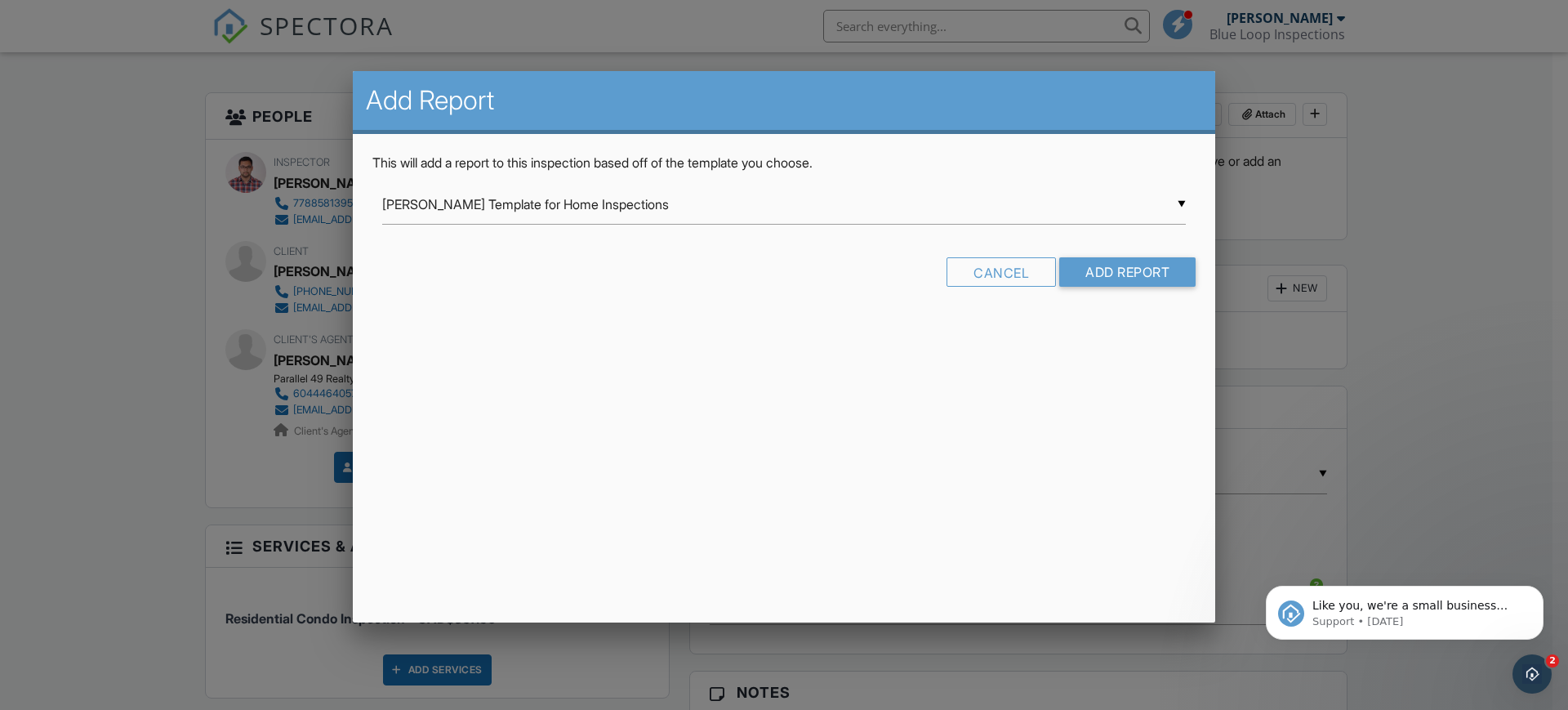
click at [902, 218] on div "▼ Ben Gromicko's Template for Home Inspections Ben Gromicko's Template for Home…" at bounding box center [784, 204] width 803 height 40
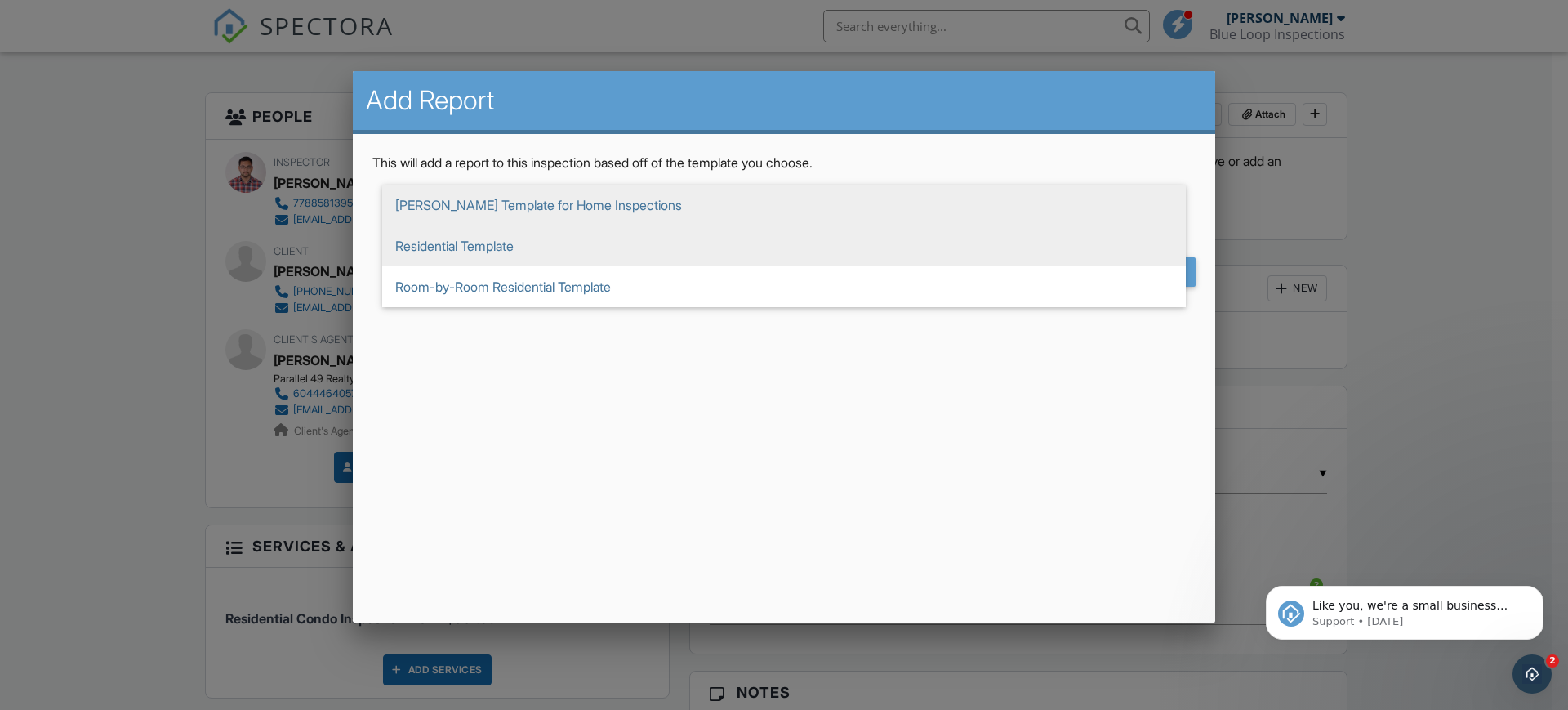
click at [844, 254] on span "Residential Template" at bounding box center [784, 246] width 803 height 41
type input "Residential Template"
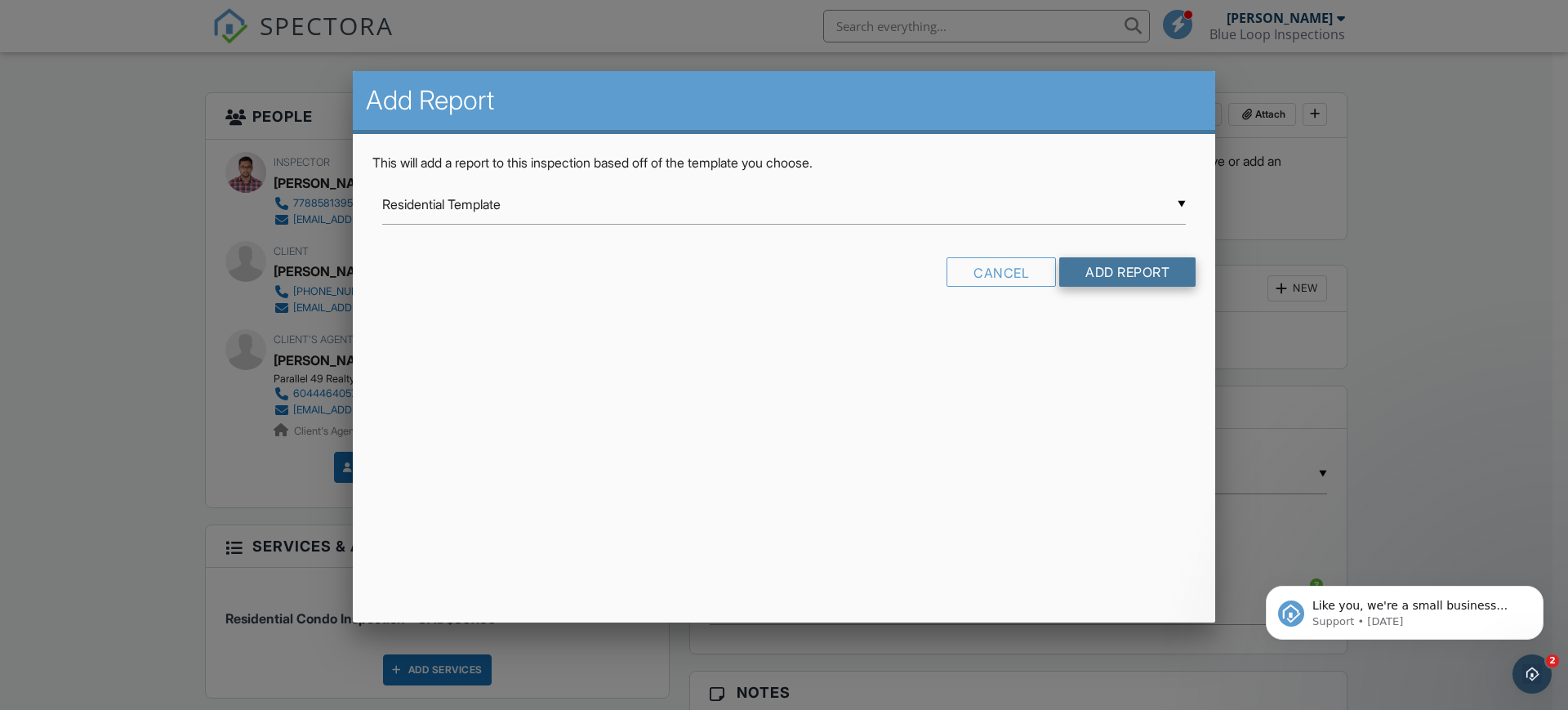
click at [1068, 283] on input "Add Report" at bounding box center [1126, 272] width 136 height 29
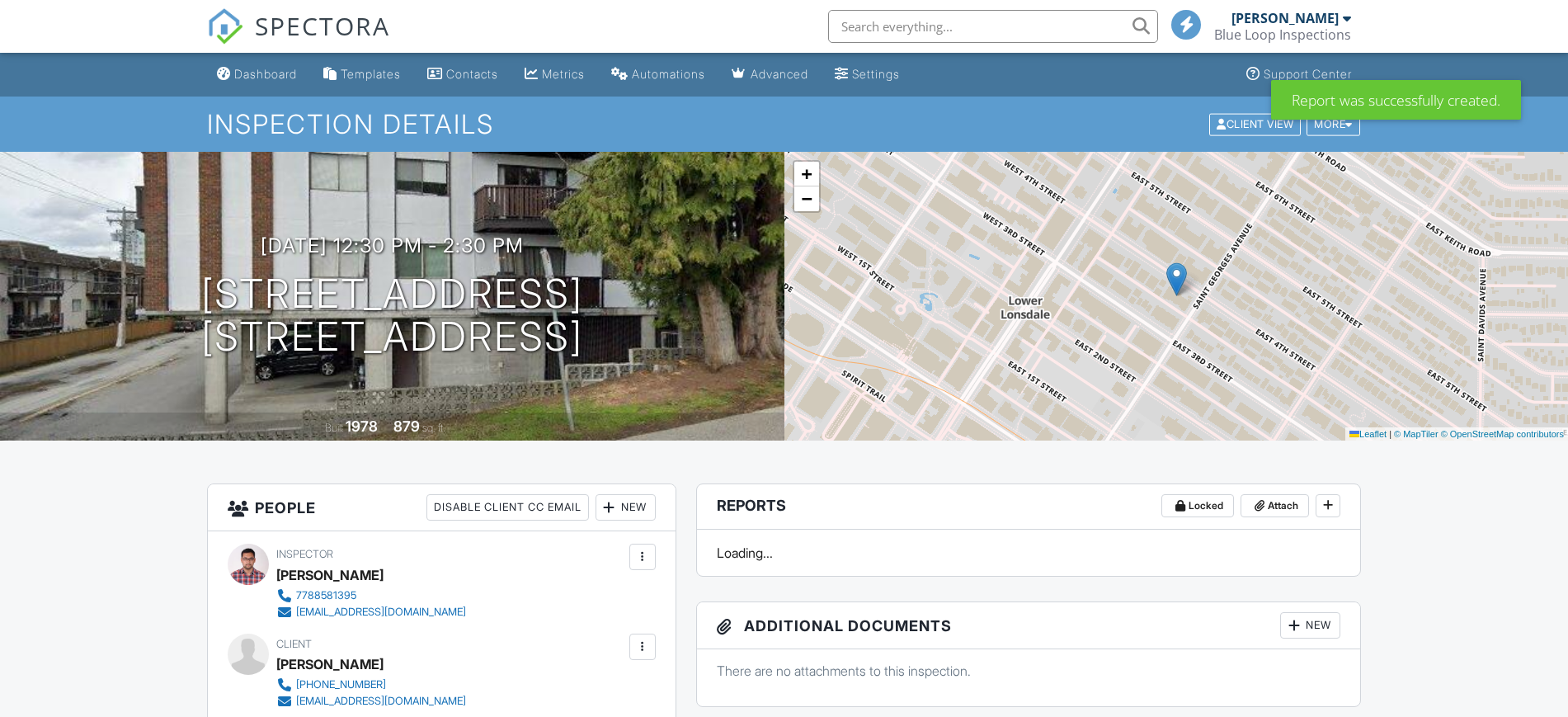
scroll to position [170, 0]
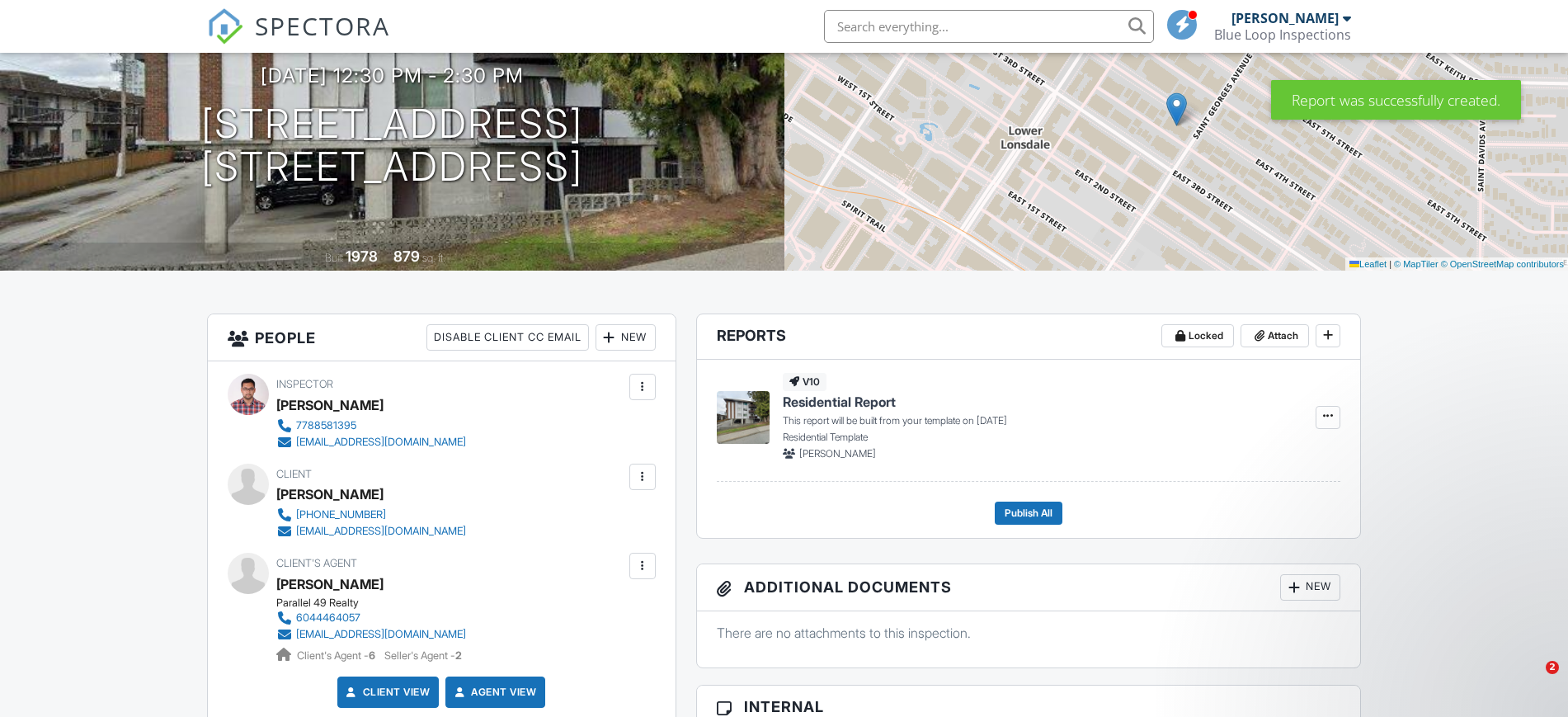
click at [759, 424] on img at bounding box center [743, 416] width 52 height 52
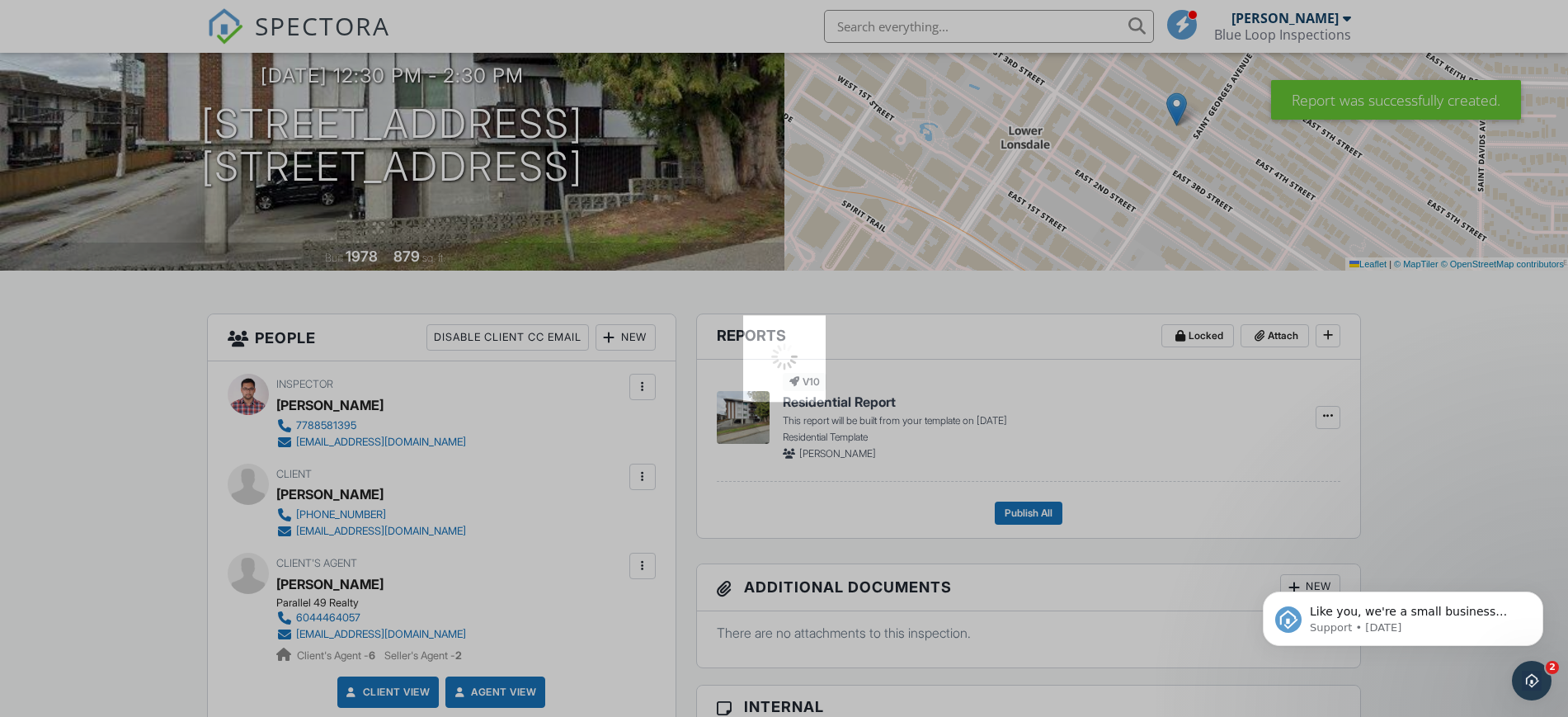
scroll to position [0, 0]
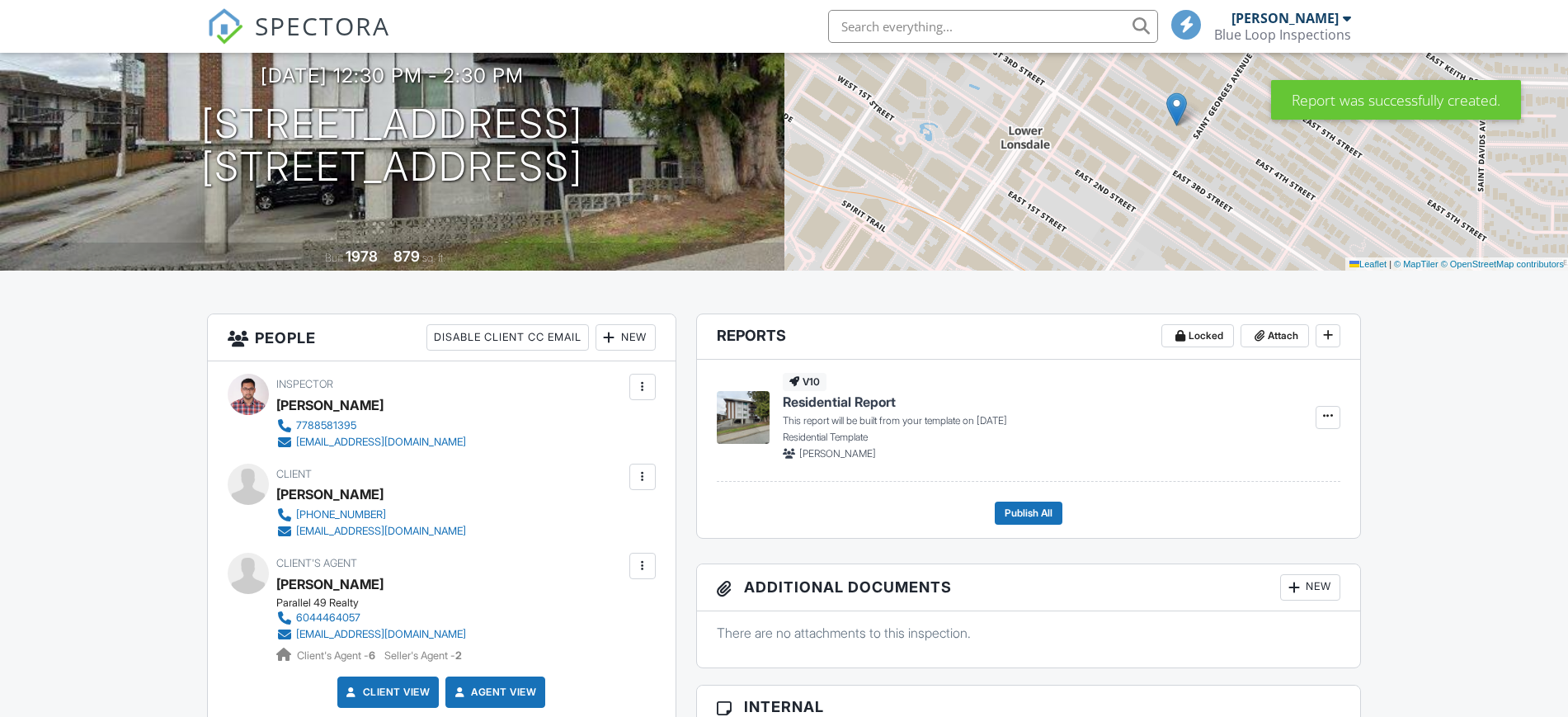
scroll to position [170, 0]
click at [766, 413] on img at bounding box center [743, 416] width 52 height 52
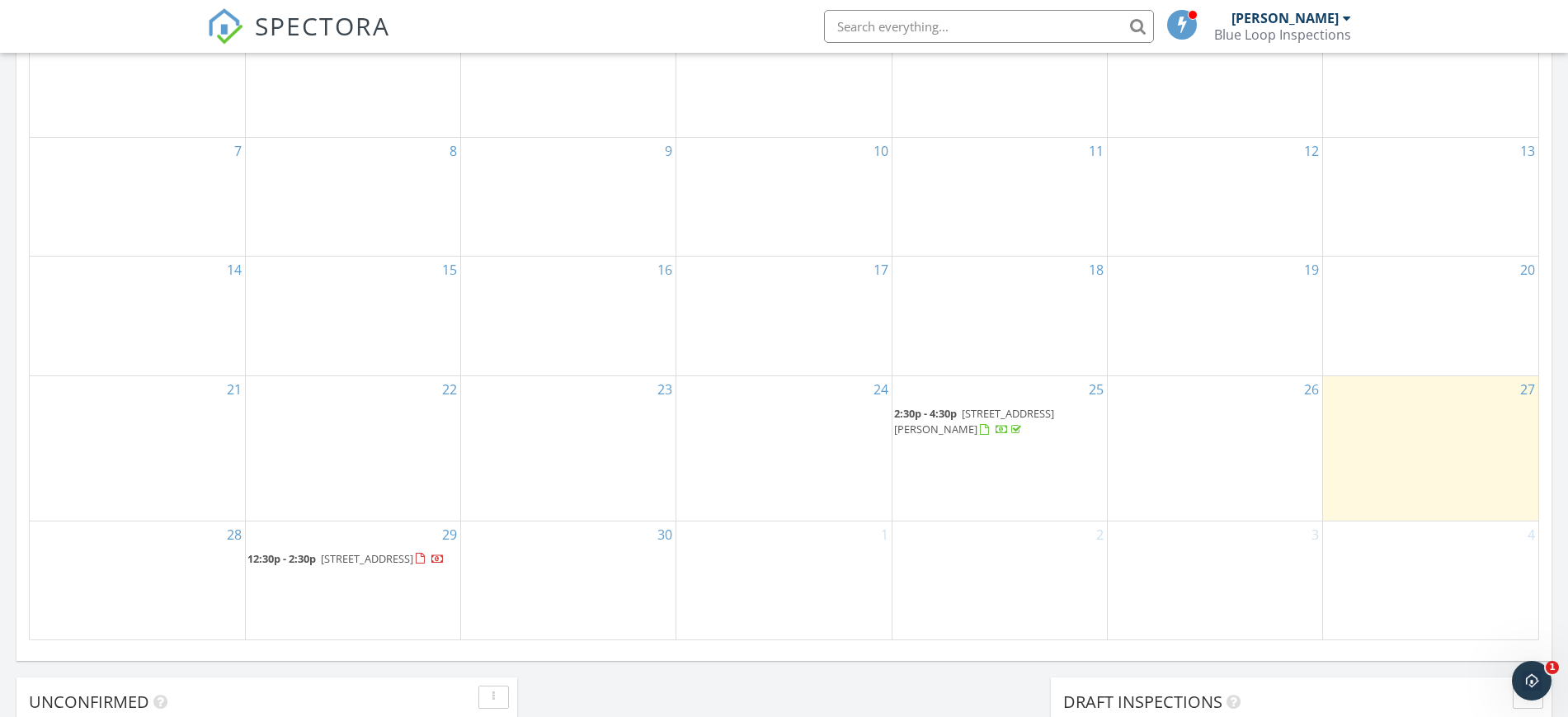
scroll to position [876, 0]
click at [330, 548] on span "175 4th St E 211, North Vancouver V7L 1H8" at bounding box center [366, 555] width 92 height 15
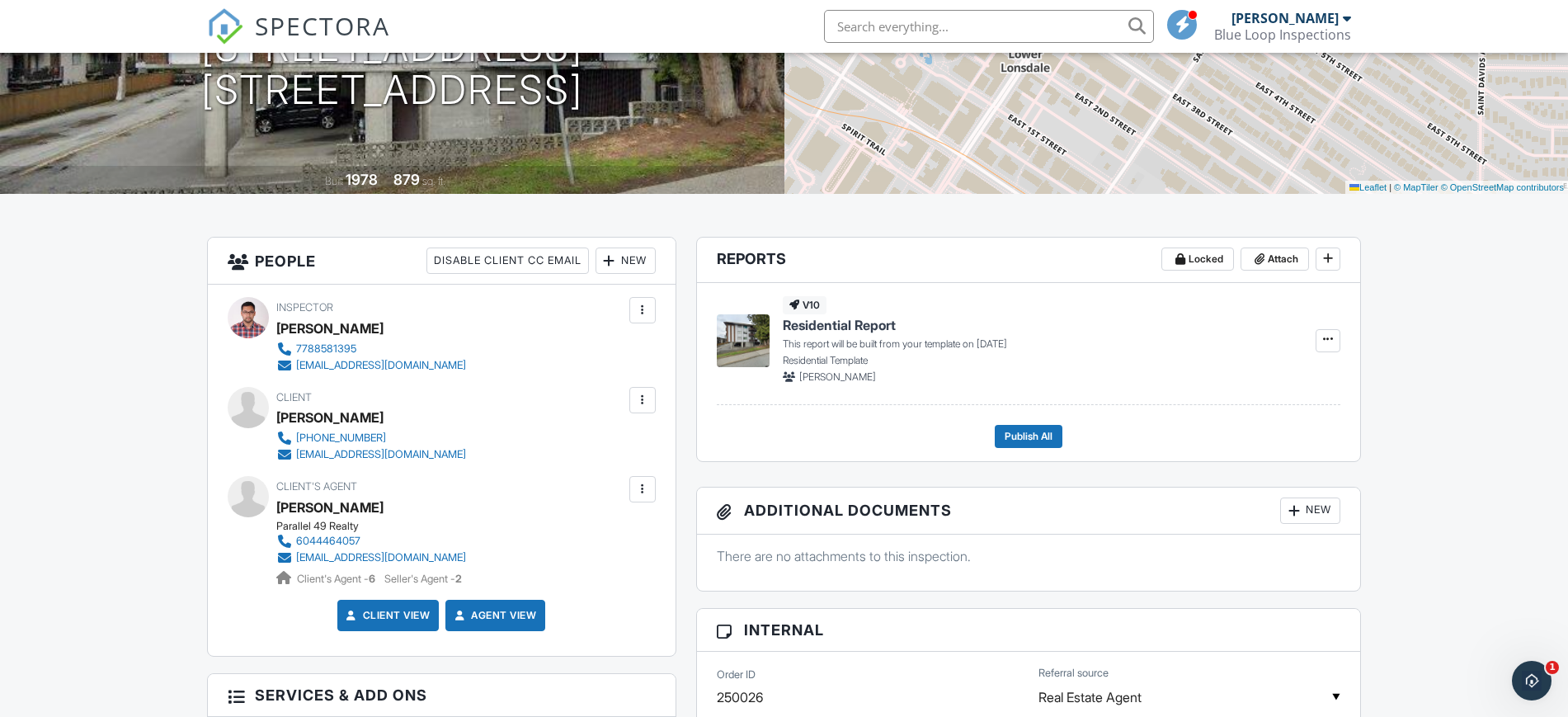
click at [745, 344] on img at bounding box center [743, 340] width 52 height 52
click at [1327, 345] on span at bounding box center [1328, 338] width 17 height 17
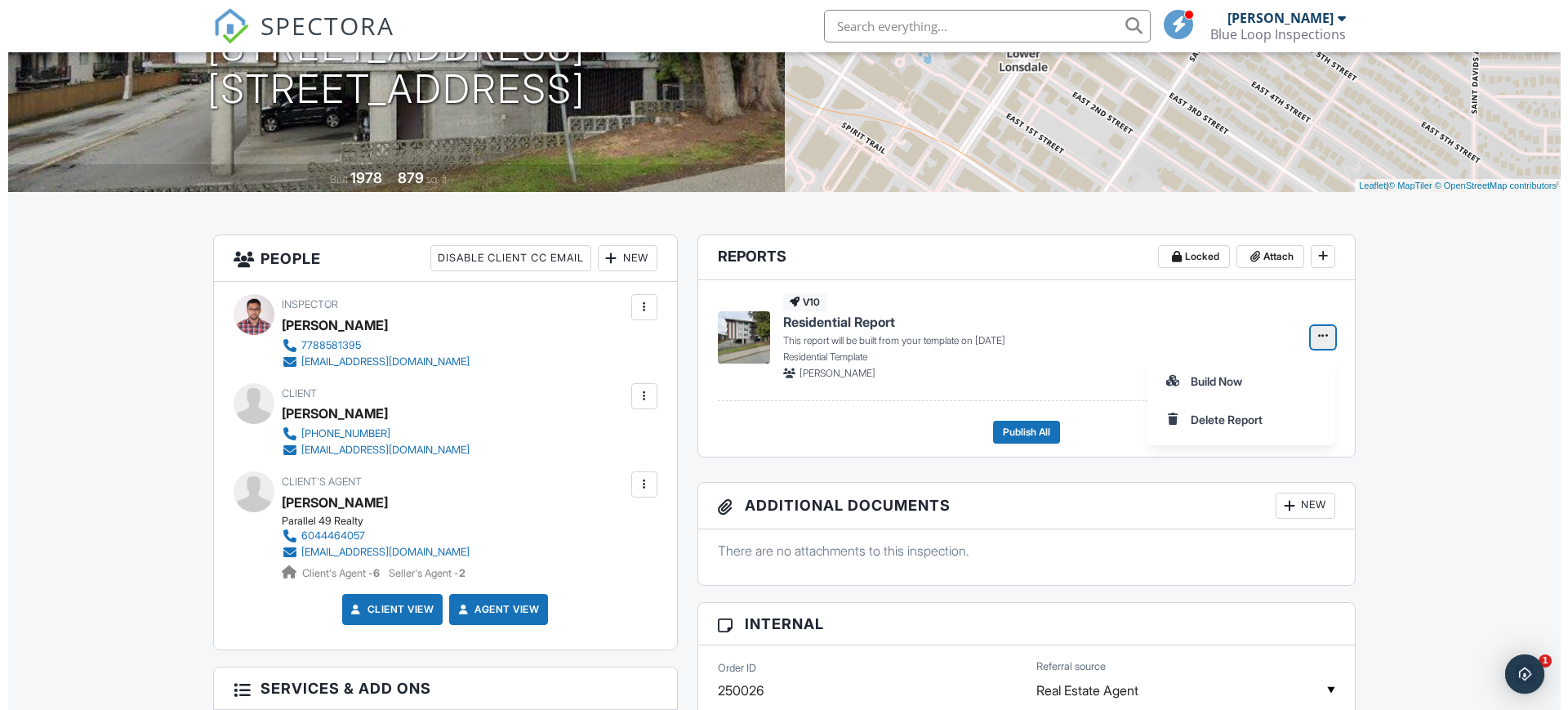
scroll to position [0, 0]
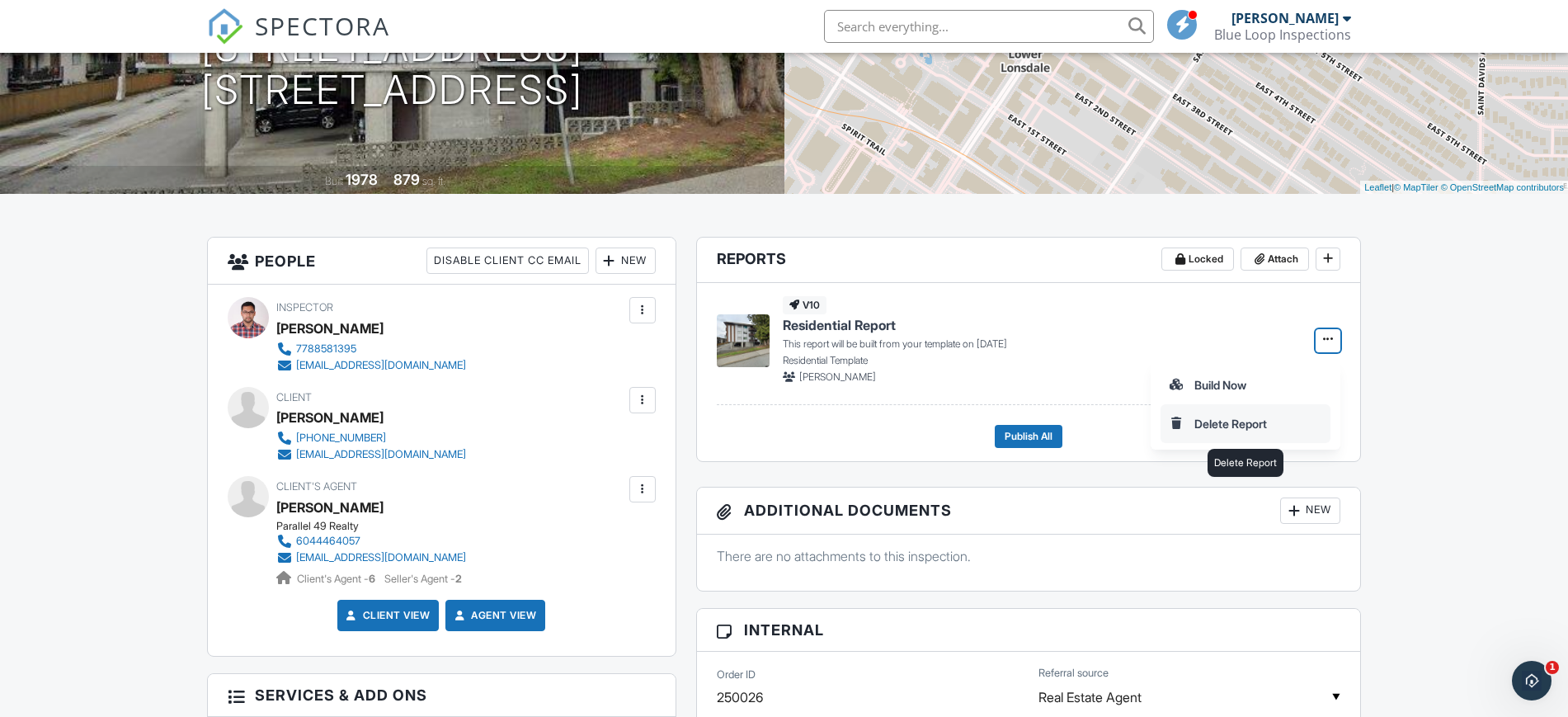
click at [1249, 416] on input "Delete Report" at bounding box center [1245, 423] width 168 height 38
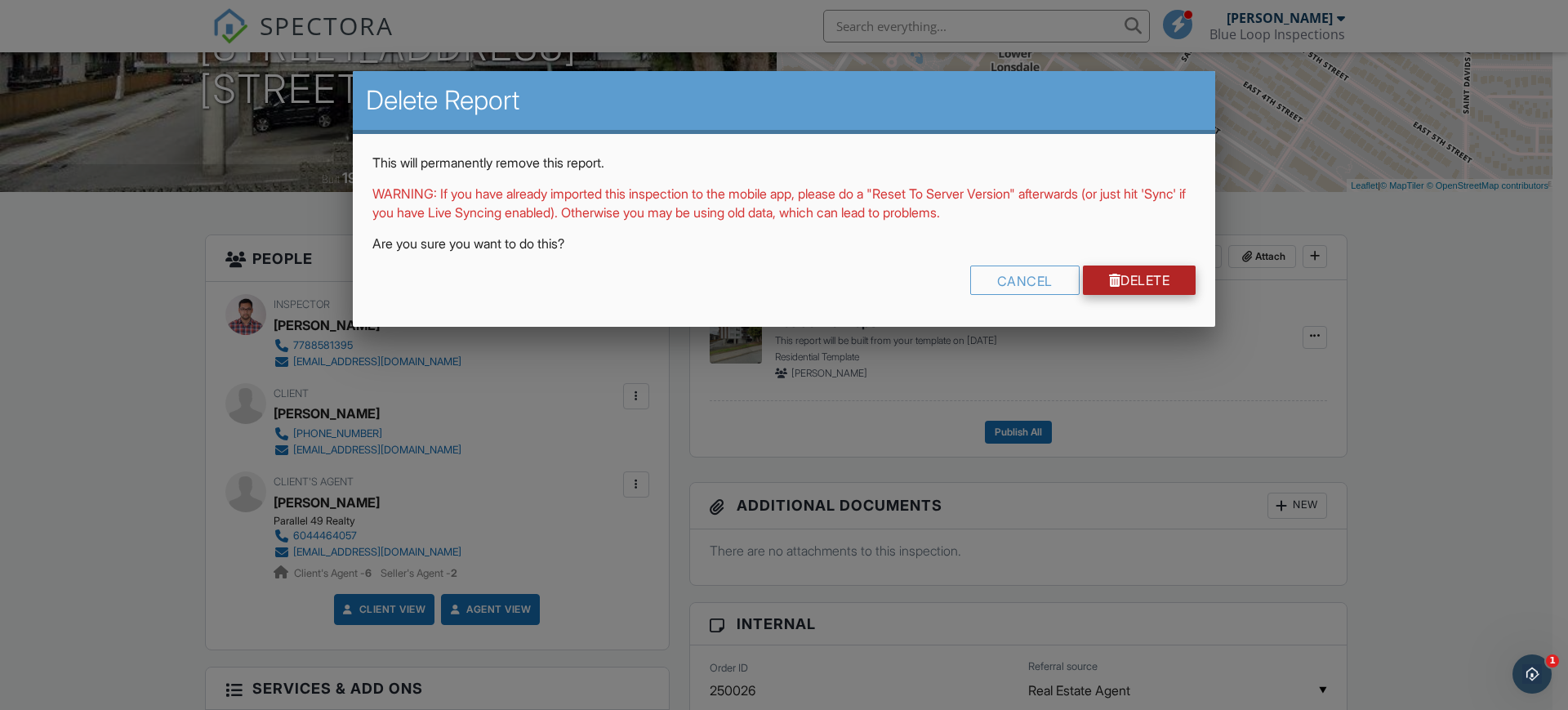
click at [1153, 273] on link "Delete" at bounding box center [1140, 280] width 114 height 29
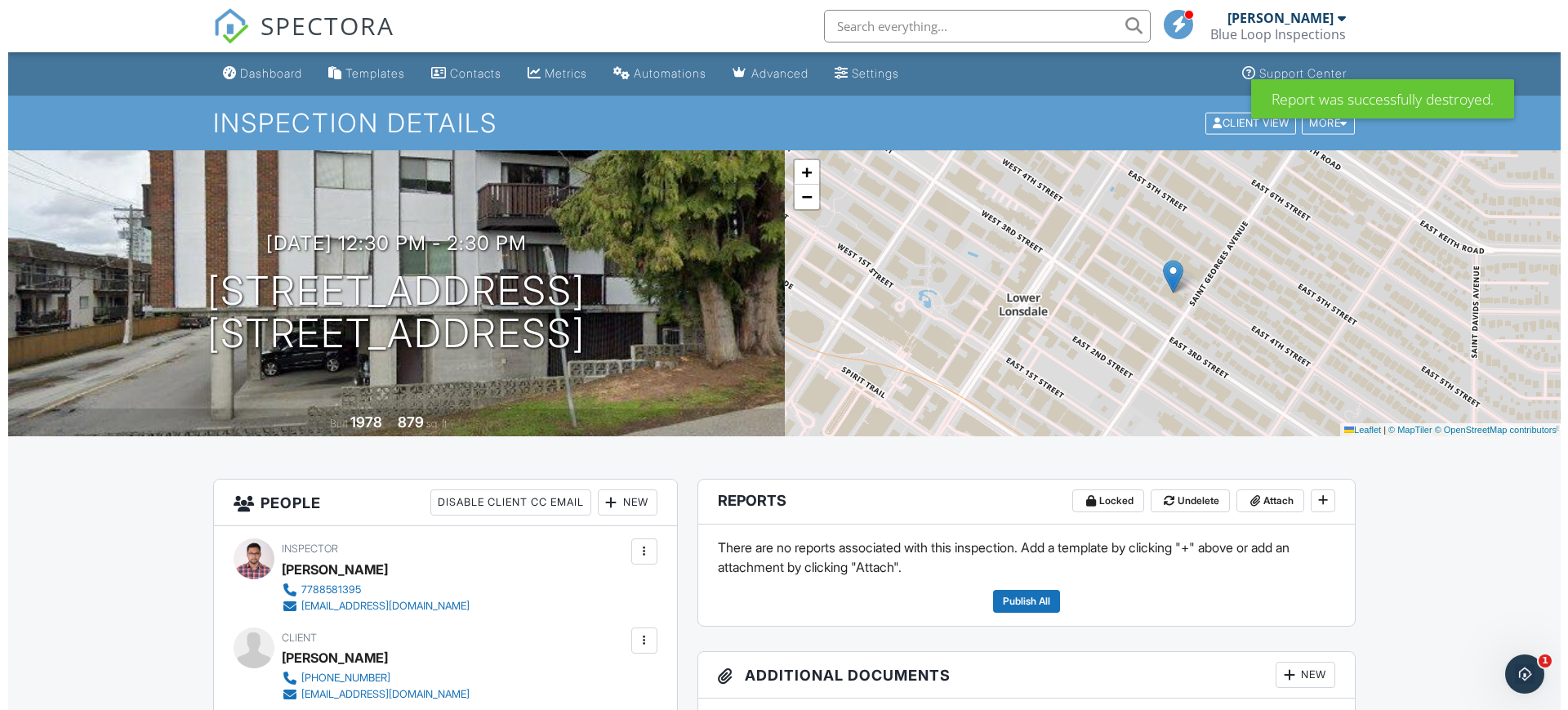
scroll to position [147, 0]
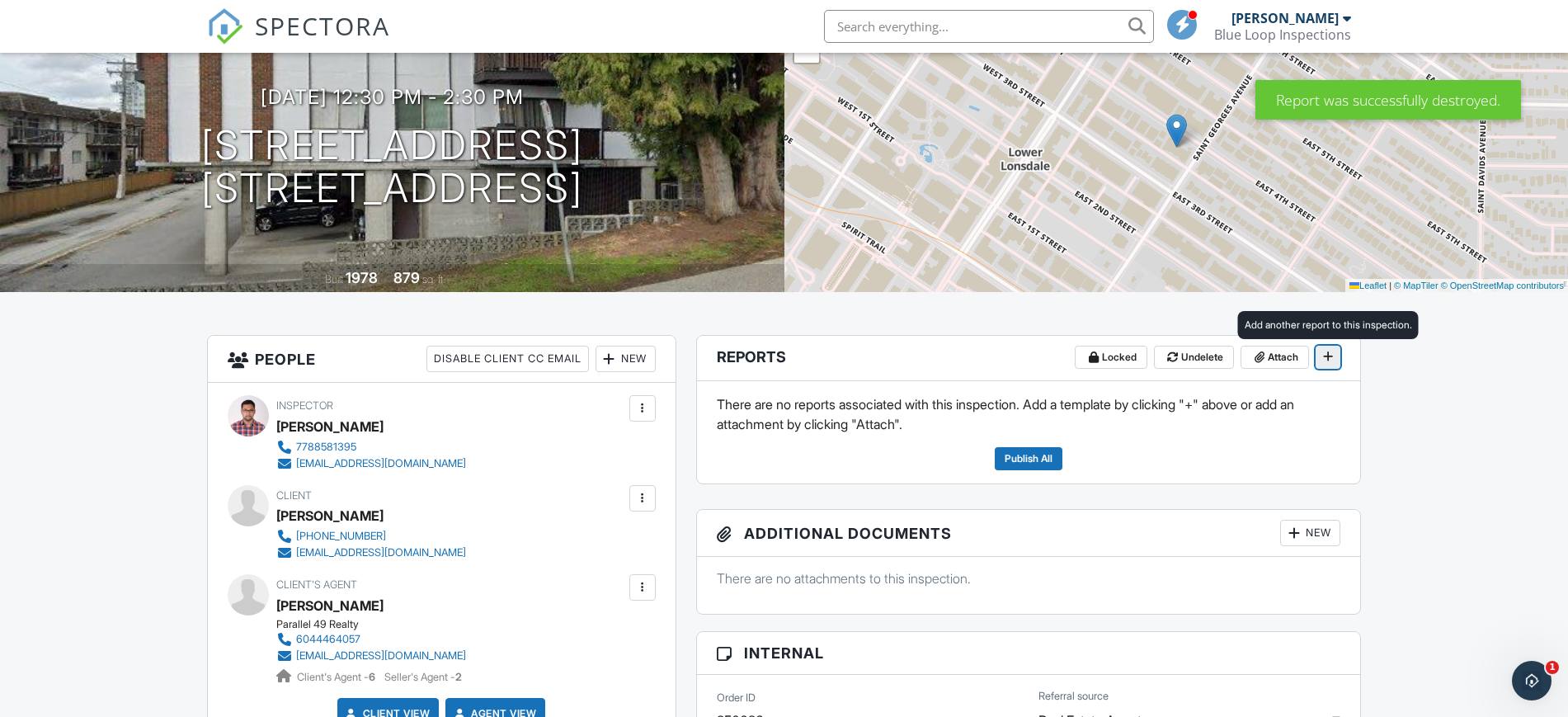
click at [1327, 358] on icon at bounding box center [1328, 356] width 10 height 12
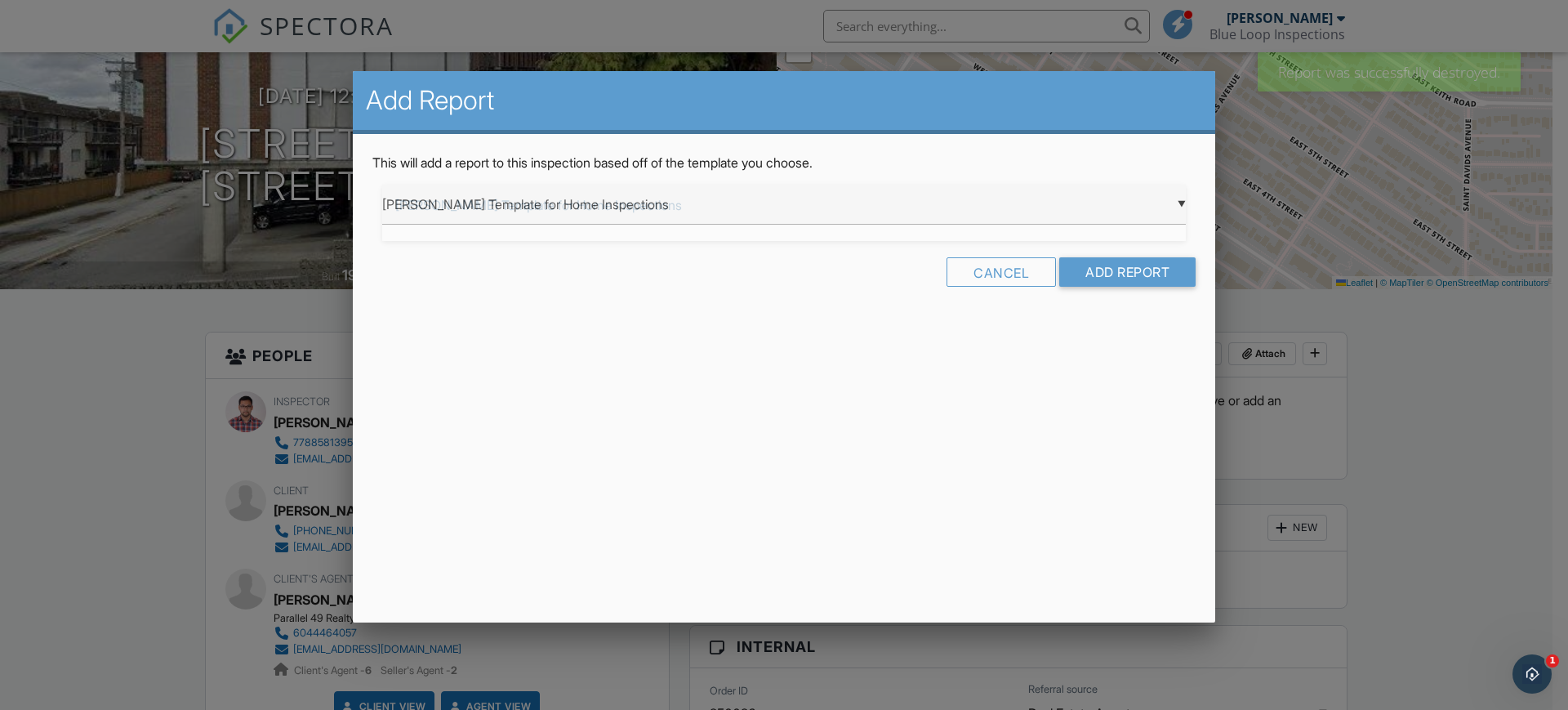
click at [929, 194] on div "▼ Ben Gromicko's Template for Home Inspections Ben Gromicko's Template for Home…" at bounding box center [784, 204] width 803 height 40
click at [810, 248] on span "Residential Template" at bounding box center [784, 246] width 803 height 41
type input "Residential Template"
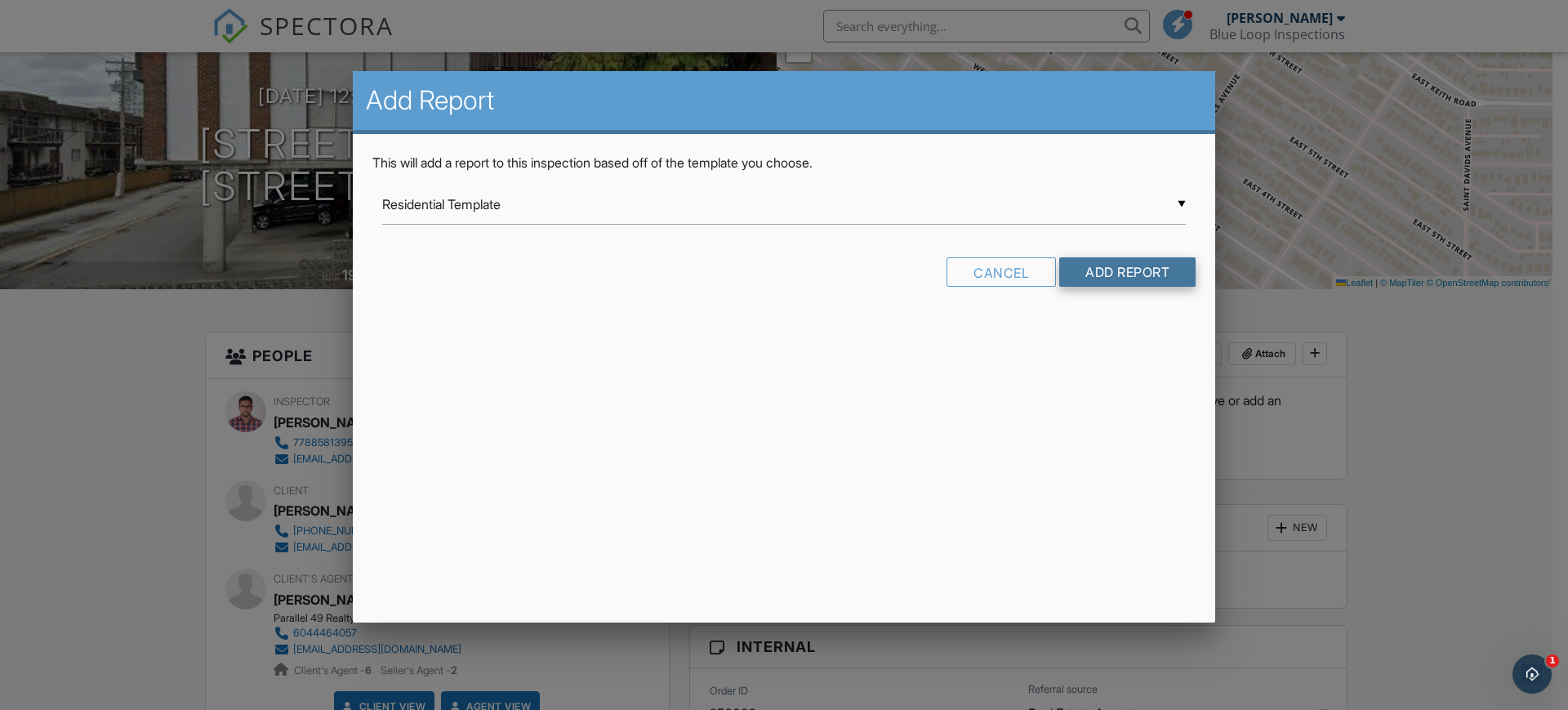
click at [1098, 271] on input "Add Report" at bounding box center [1126, 272] width 136 height 29
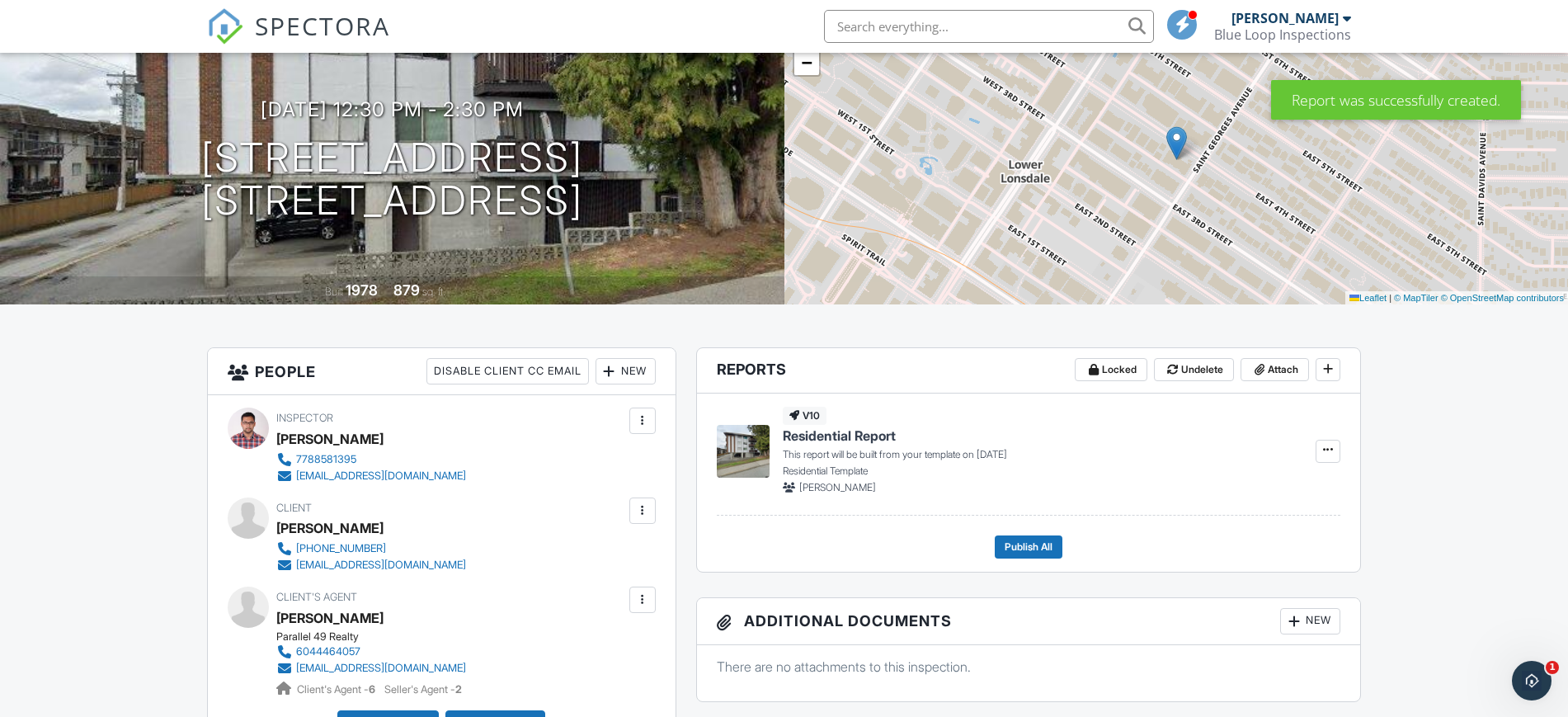
scroll to position [139, 0]
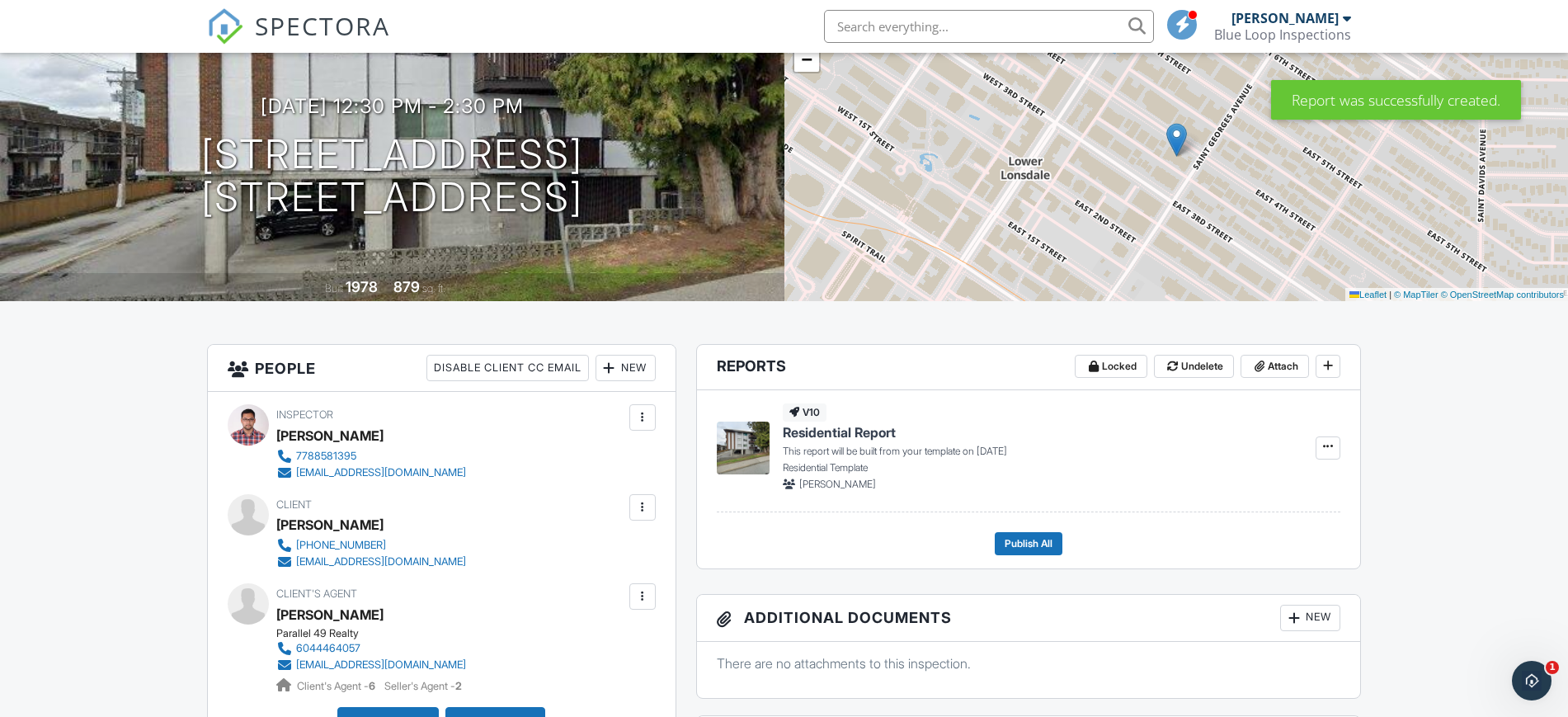
click at [744, 449] on img at bounding box center [743, 447] width 52 height 52
click at [1325, 444] on icon at bounding box center [1328, 446] width 10 height 12
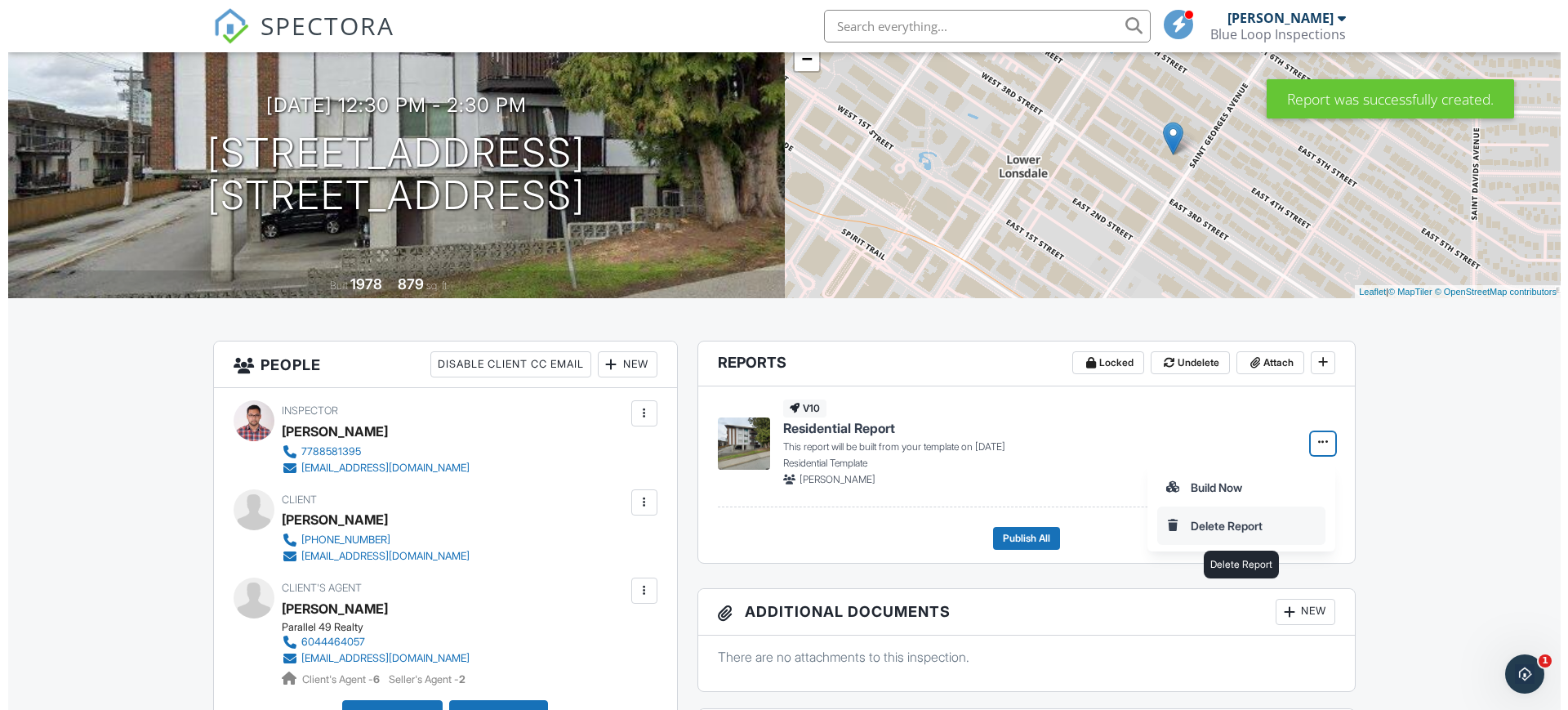
scroll to position [0, 0]
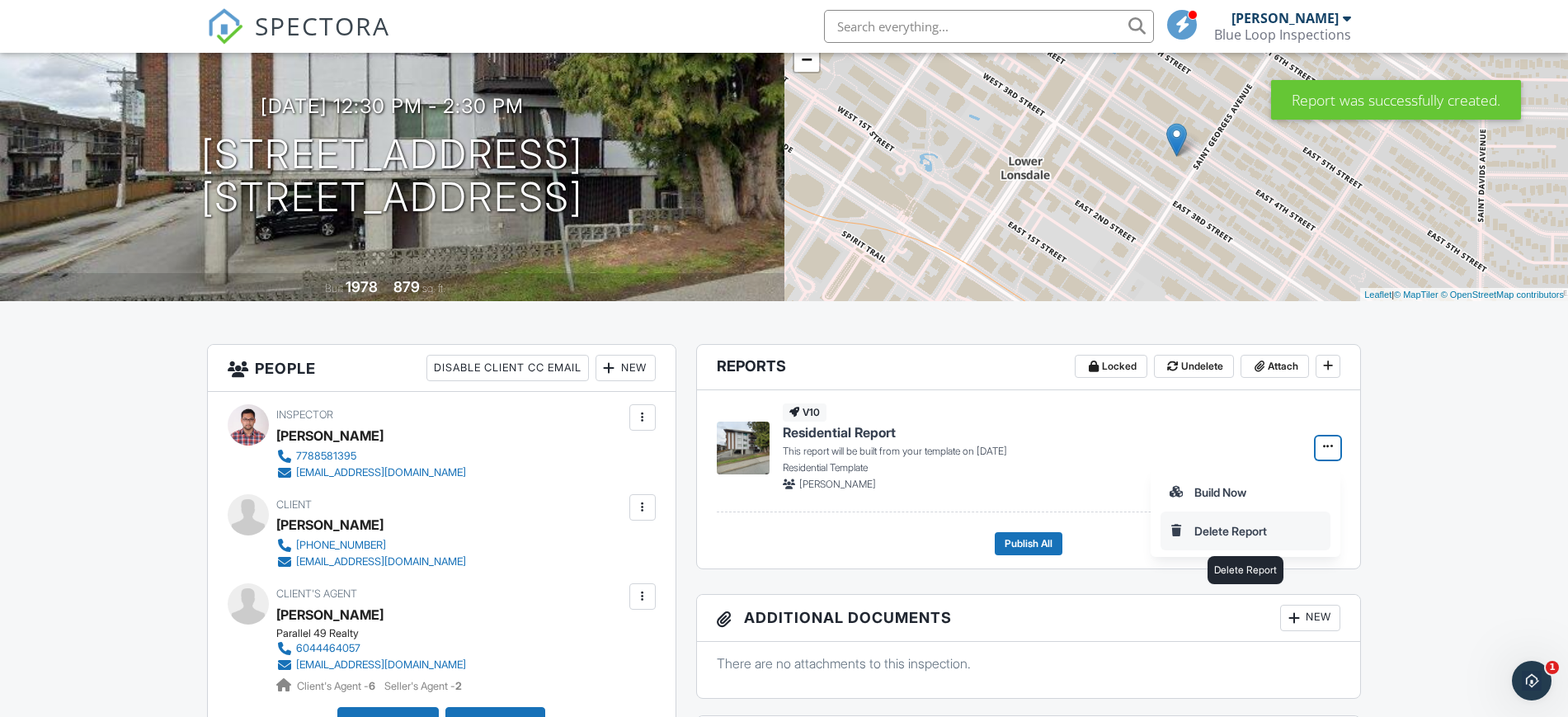
click at [1242, 523] on input "Delete Report" at bounding box center [1245, 531] width 168 height 38
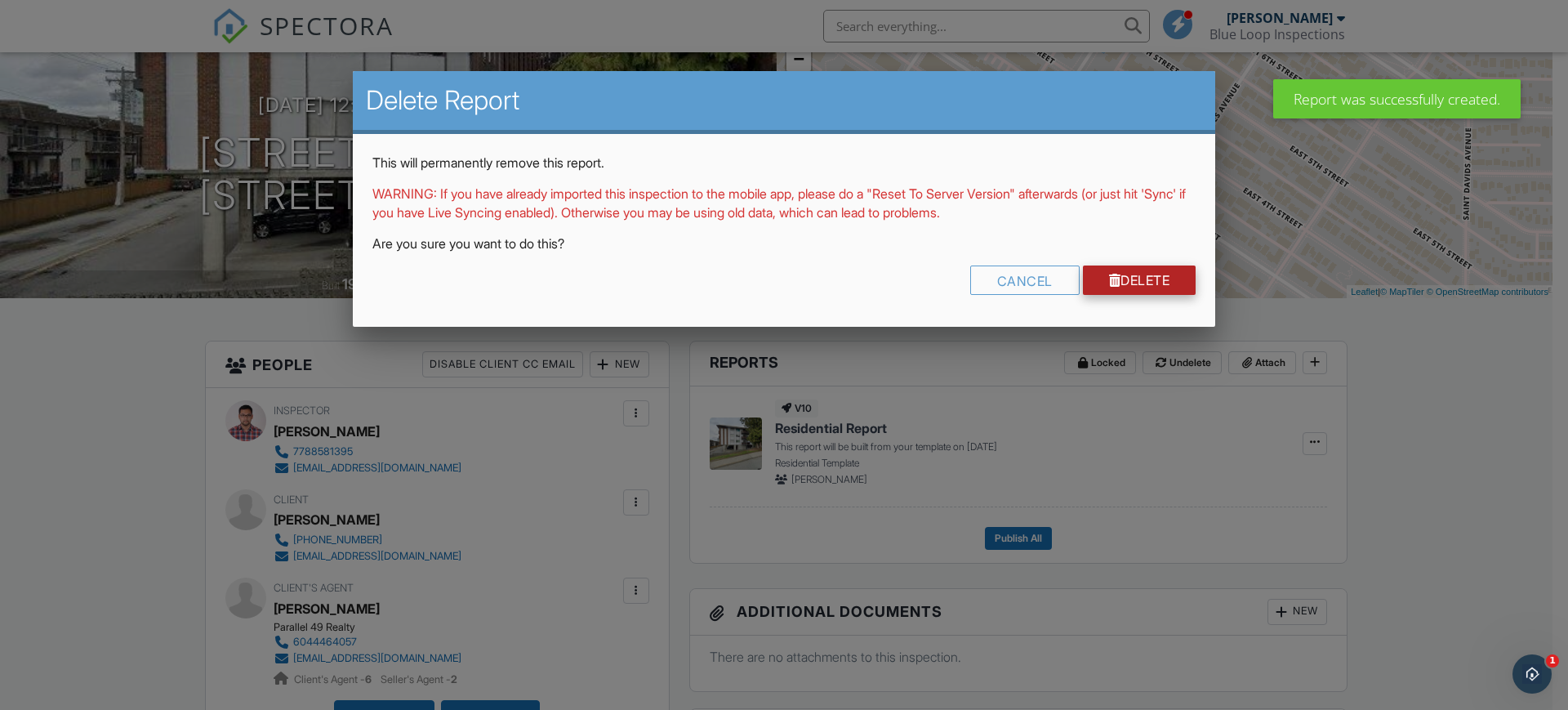
click at [1138, 280] on link "Delete" at bounding box center [1140, 280] width 114 height 29
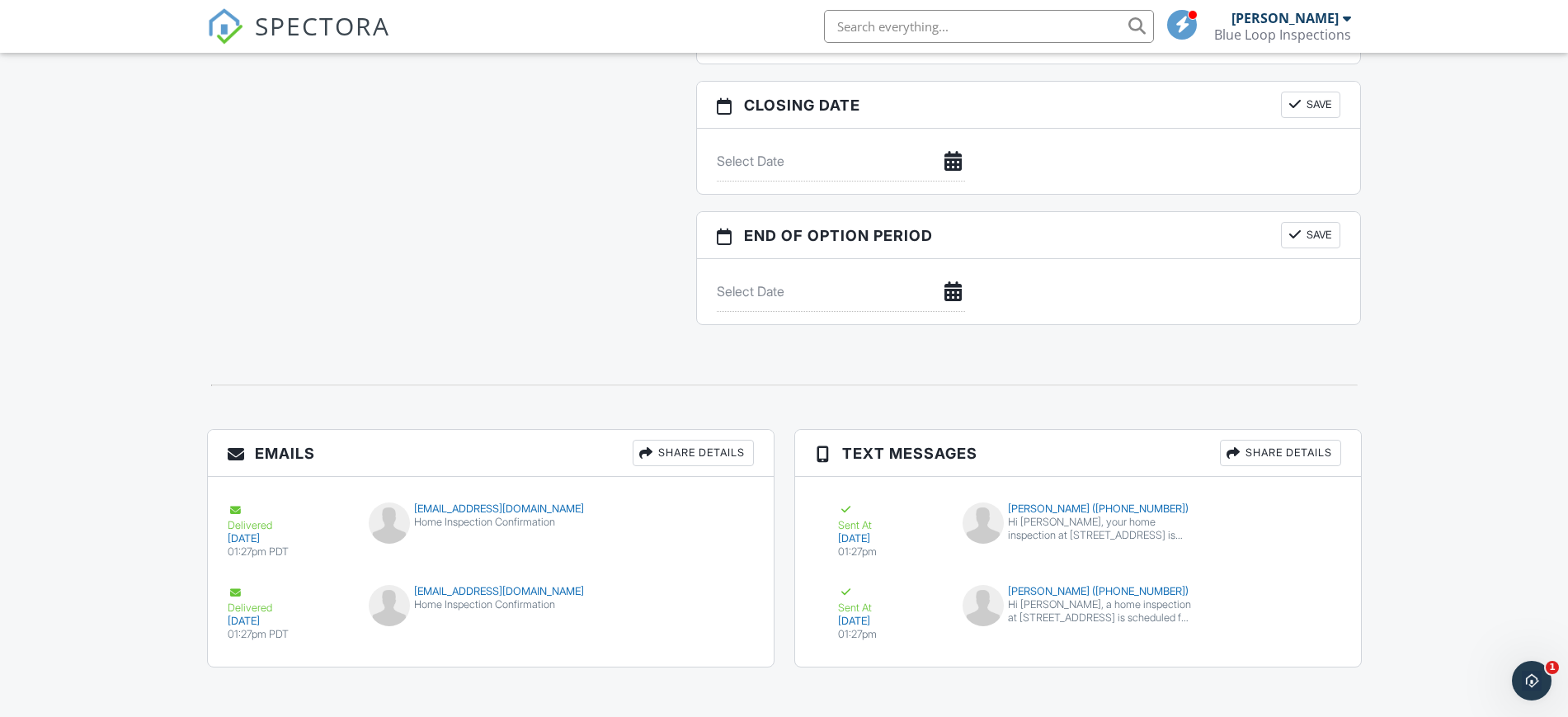
scroll to position [1468, 0]
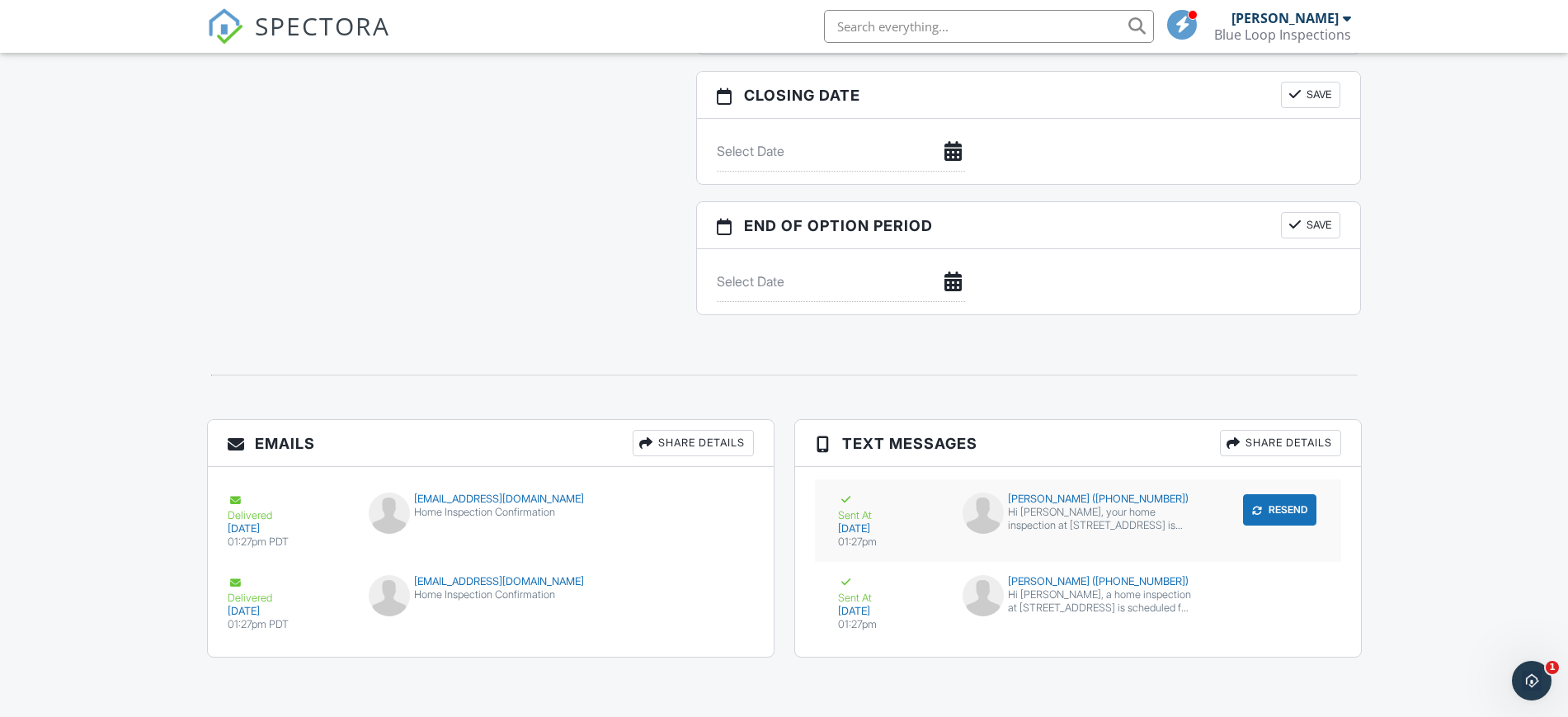
click at [1070, 533] on div "Merlina Butac (+17788408821) Hi Merlina, your home inspection at 175 4th St E 2…" at bounding box center [1077, 517] width 250 height 49
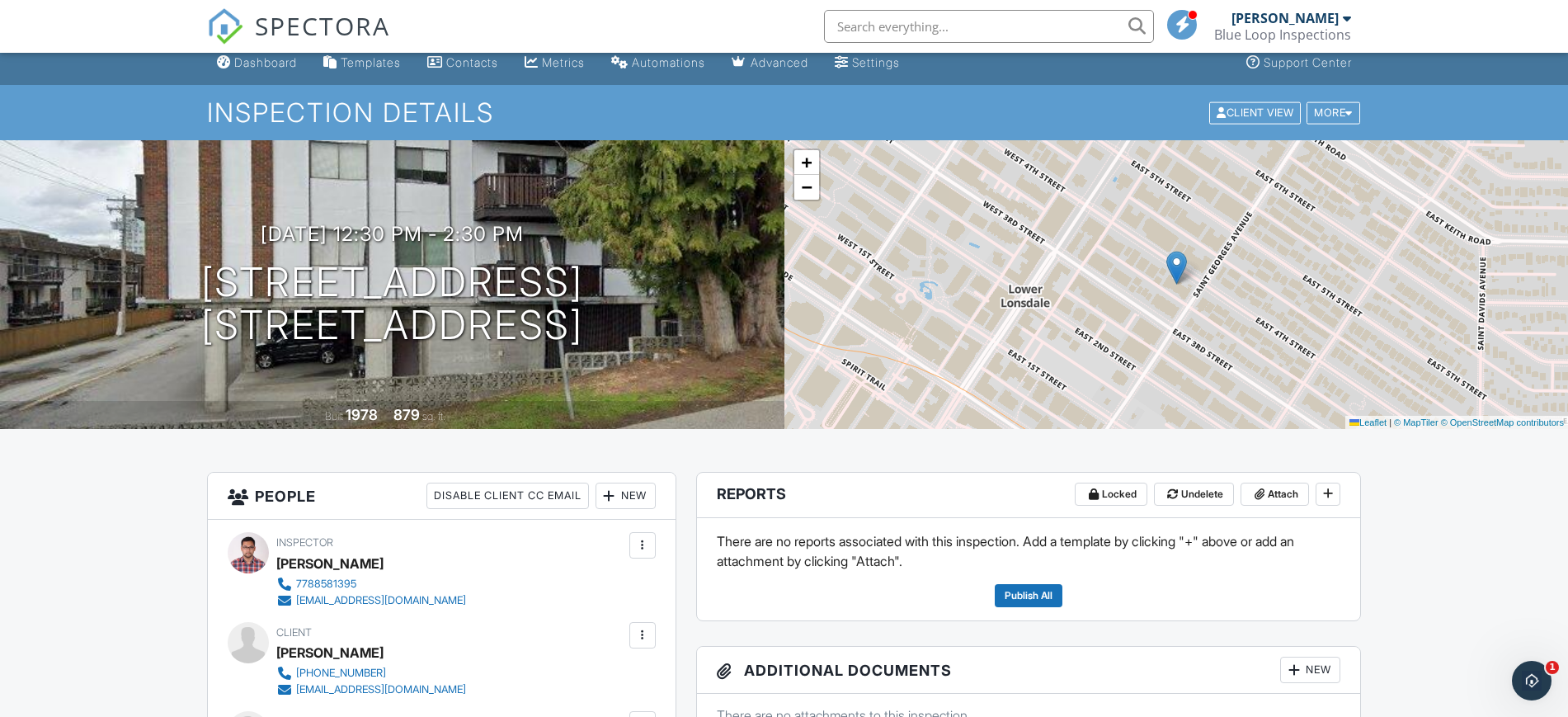
scroll to position [0, 0]
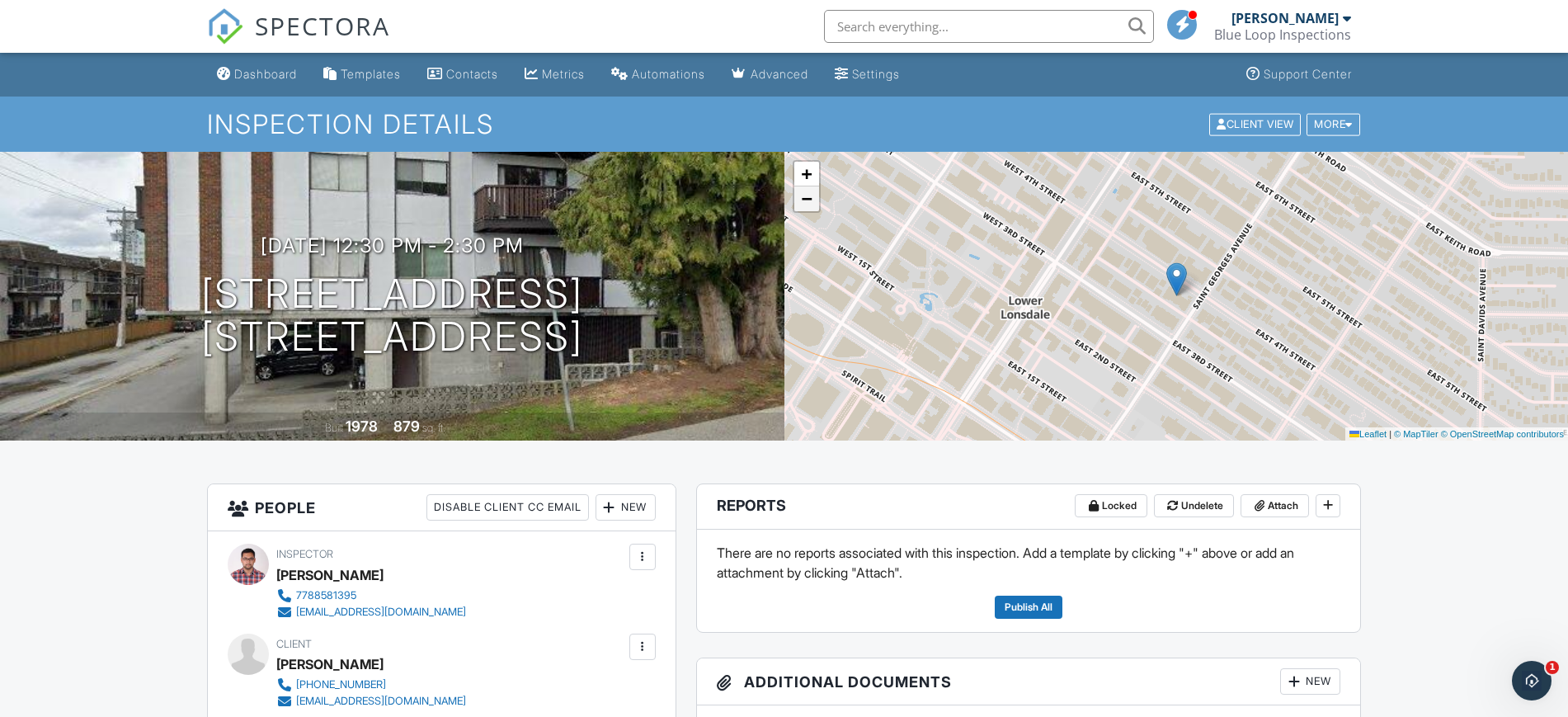
click at [811, 208] on link "−" at bounding box center [806, 198] width 25 height 25
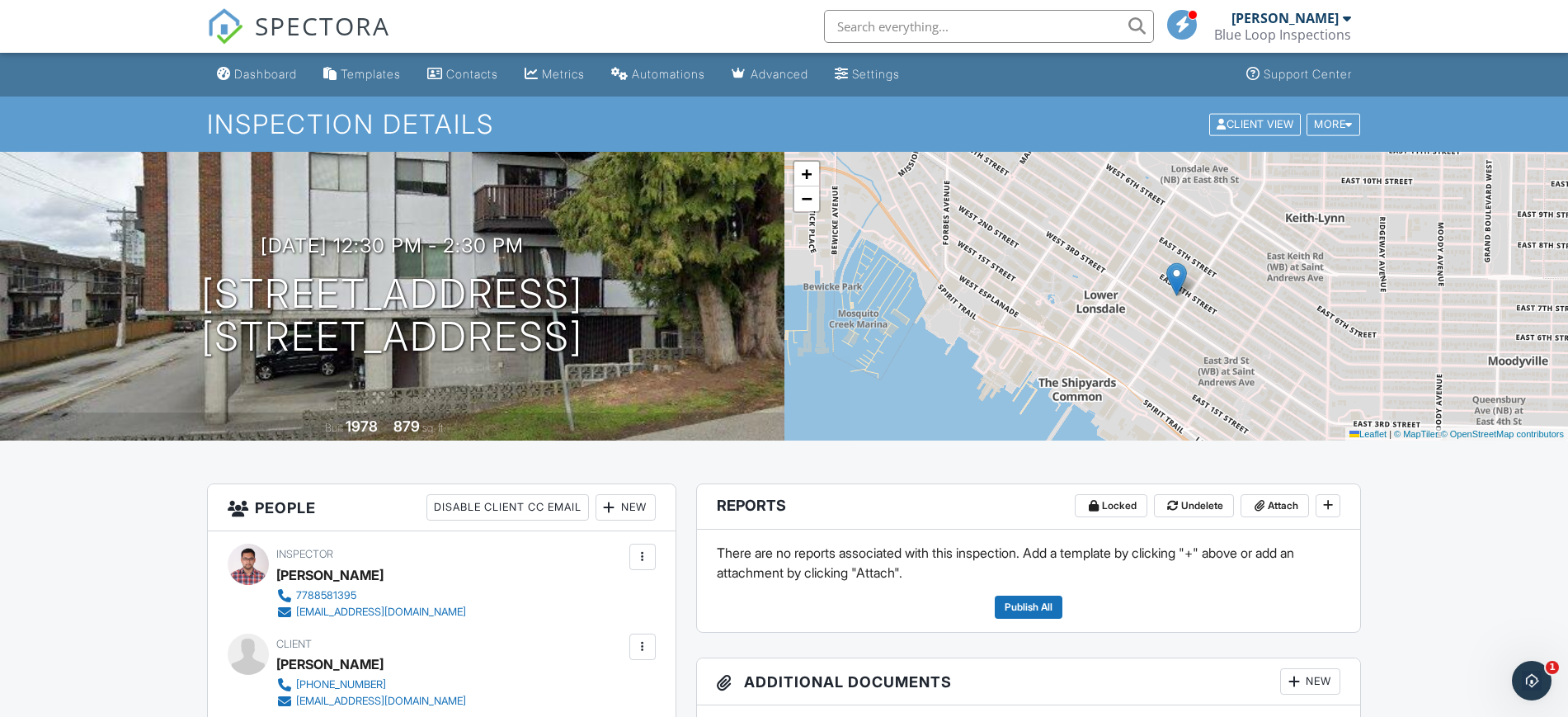
click at [1310, 36] on div "Blue Loop Inspections" at bounding box center [1282, 35] width 137 height 17
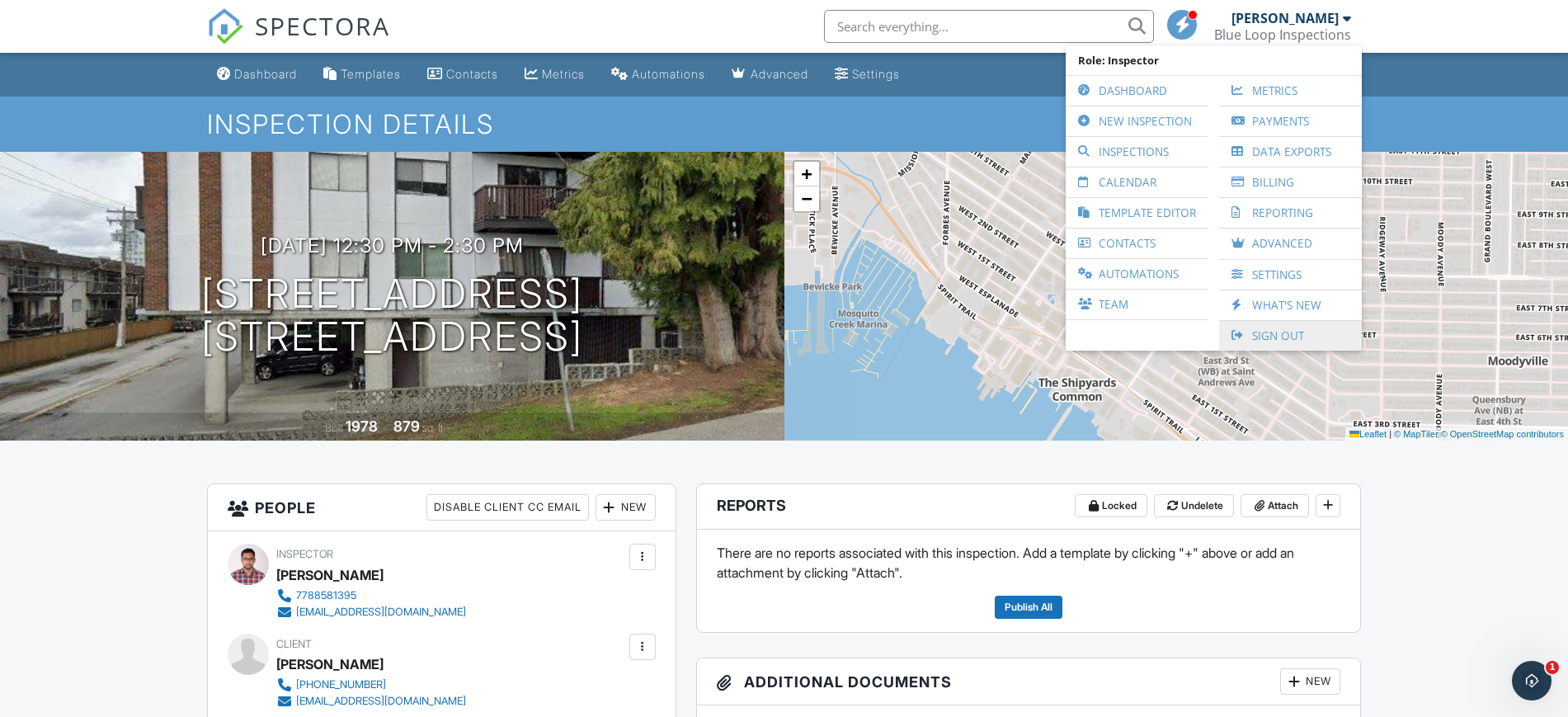
click at [1288, 340] on link "Sign Out" at bounding box center [1291, 335] width 127 height 30
